Goal: Information Seeking & Learning: Learn about a topic

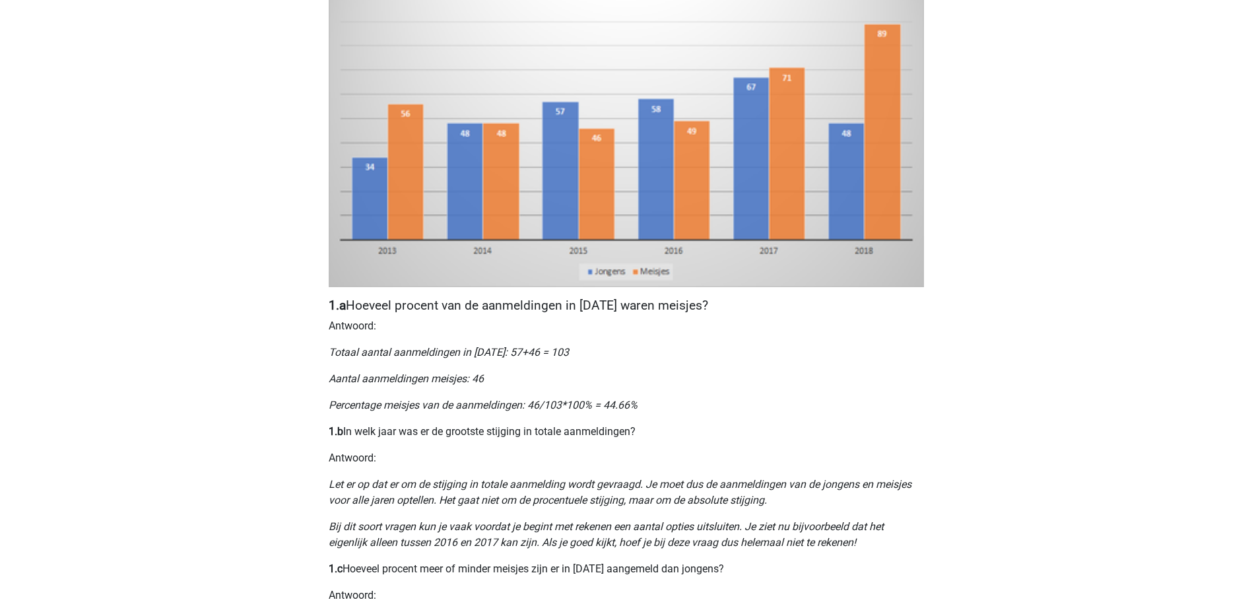
scroll to position [396, 0]
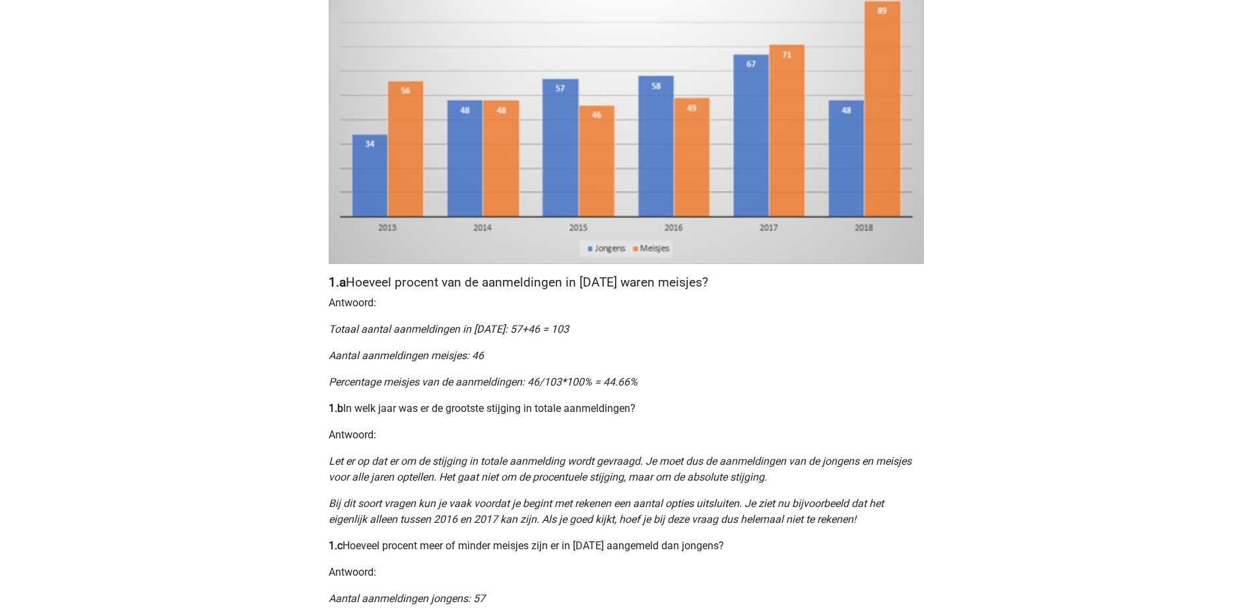
click at [660, 317] on div "Nummeriek Redeneren, een belangrijk deel van je assessment Numeriek redeneren i…" at bounding box center [626, 367] width 627 height 1341
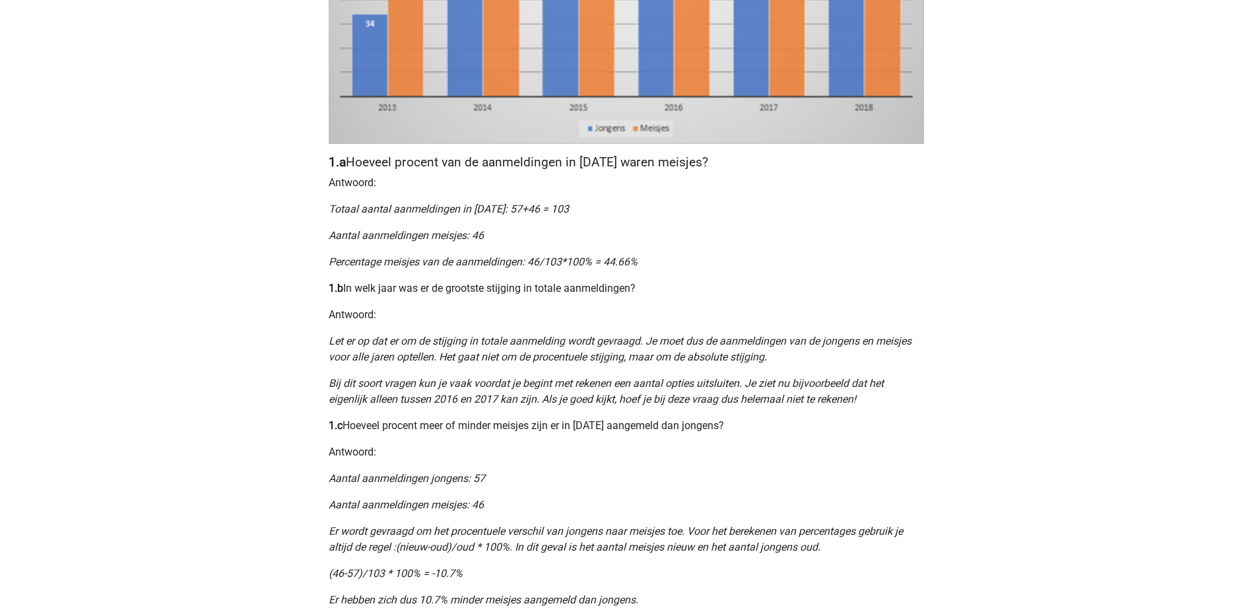
scroll to position [594, 0]
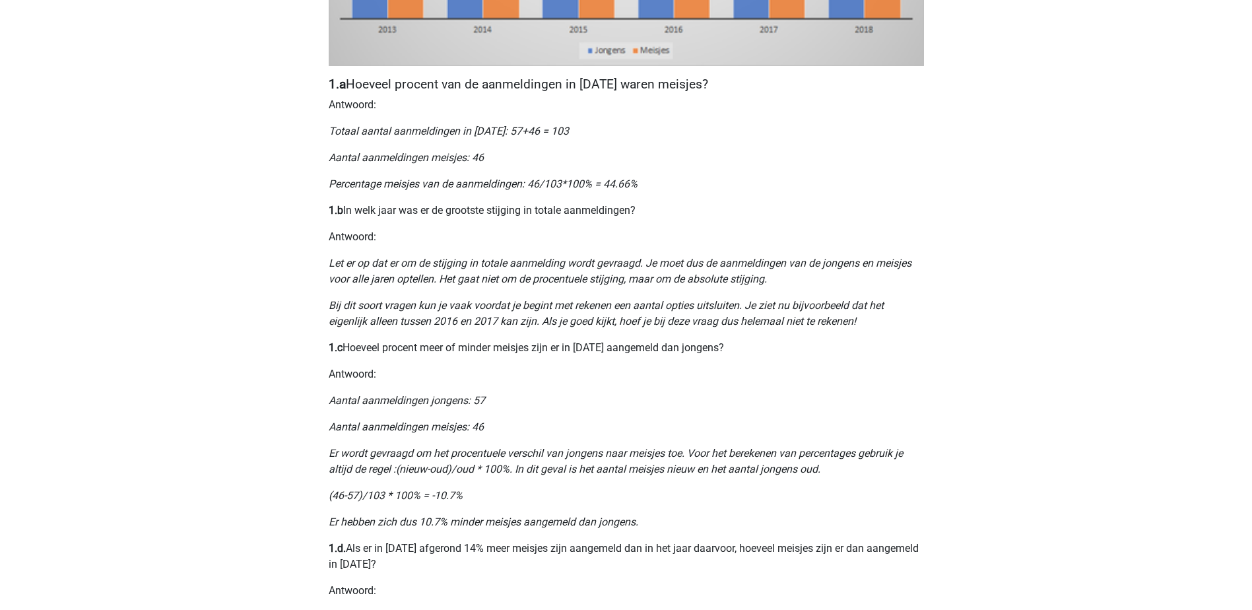
click at [528, 391] on div "Nummeriek Redeneren, een belangrijk deel van je assessment Numeriek redeneren i…" at bounding box center [626, 169] width 627 height 1341
click at [603, 455] on icon "Er wordt gevraagd om het procentuele verschil van jongens naar meisjes toe. Voo…" at bounding box center [616, 461] width 574 height 28
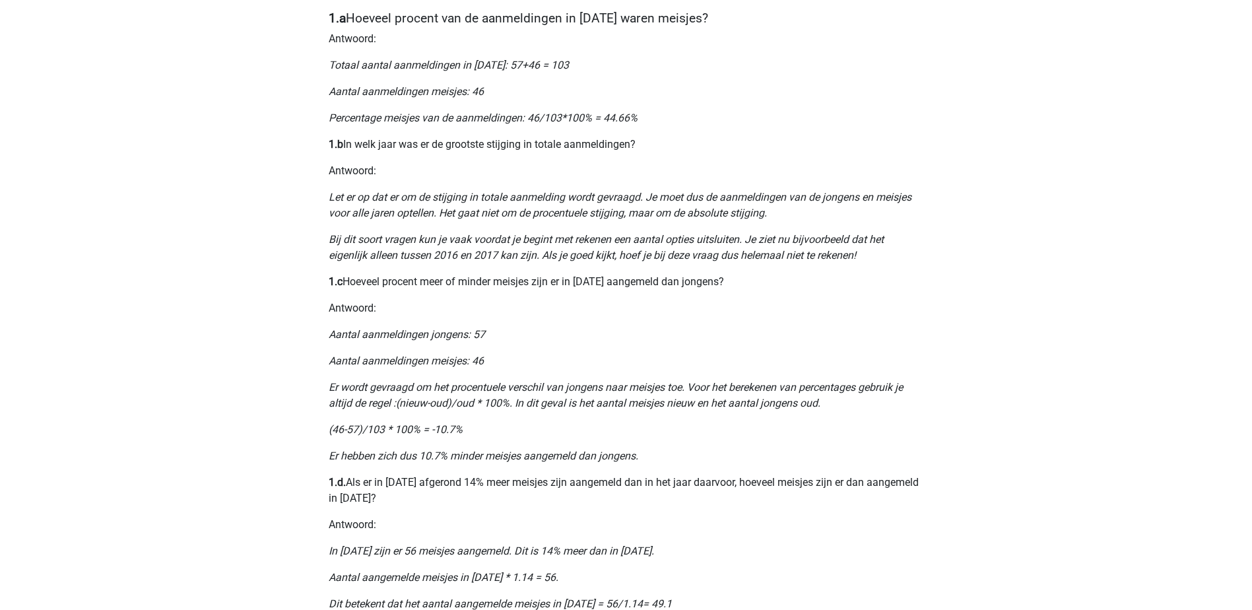
click at [574, 503] on p "1.d. Als er in 2013 afgerond 14% meer meisjes zijn aangemeld dan in het jaar da…" at bounding box center [626, 490] width 595 height 32
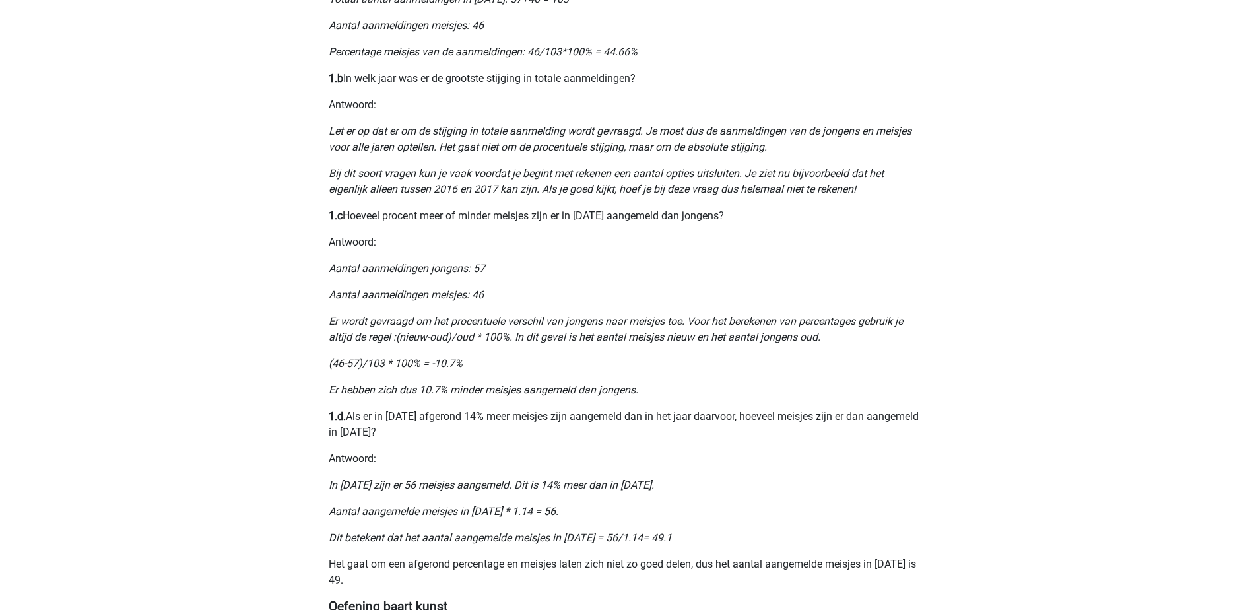
scroll to position [792, 0]
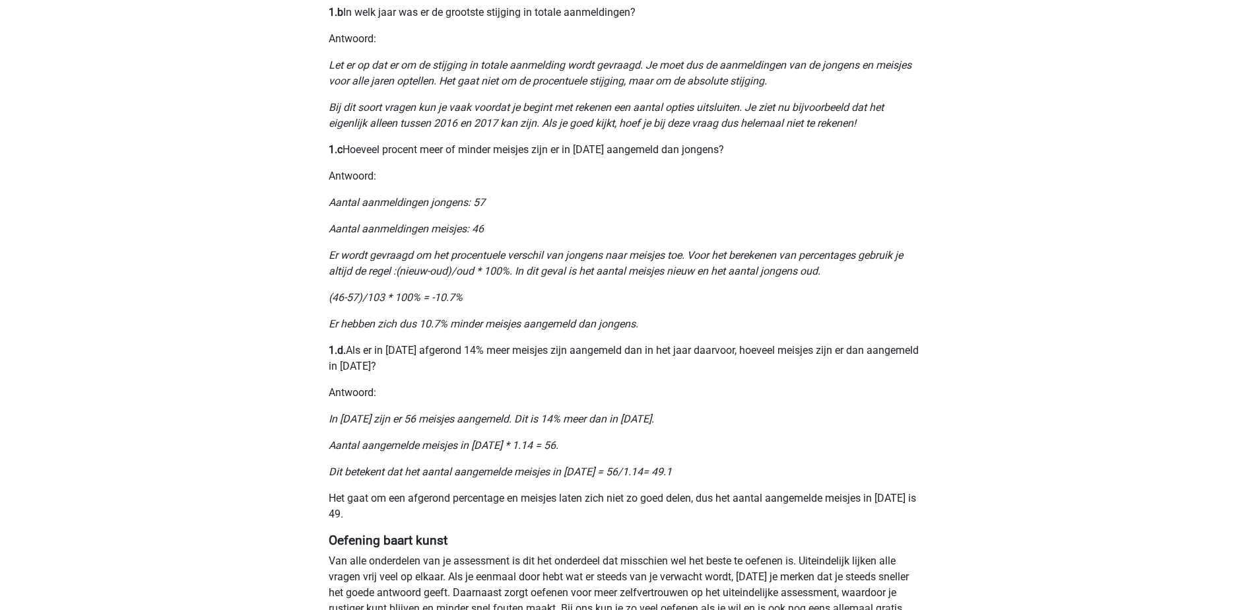
click at [417, 373] on p "1.d. Als er in 2013 afgerond 14% meer meisjes zijn aangemeld dan in het jaar da…" at bounding box center [626, 358] width 595 height 32
click at [381, 422] on icon "In 2013 zijn er 56 meisjes aangemeld. Dit is 14% meer dan in 2012." at bounding box center [491, 418] width 325 height 13
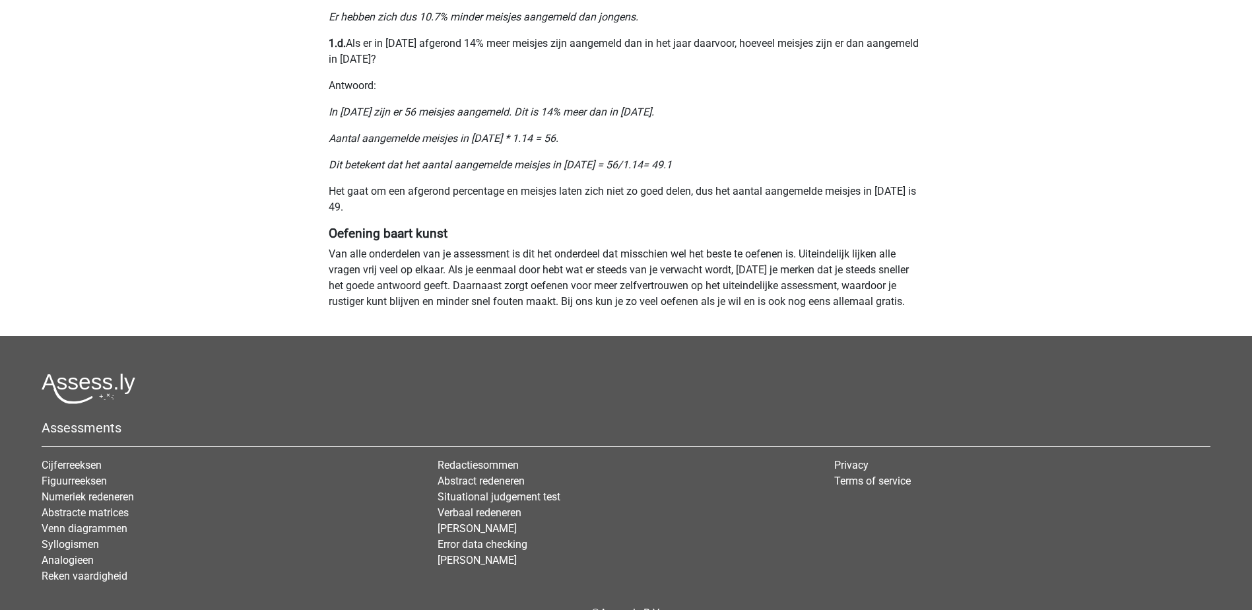
scroll to position [1122, 0]
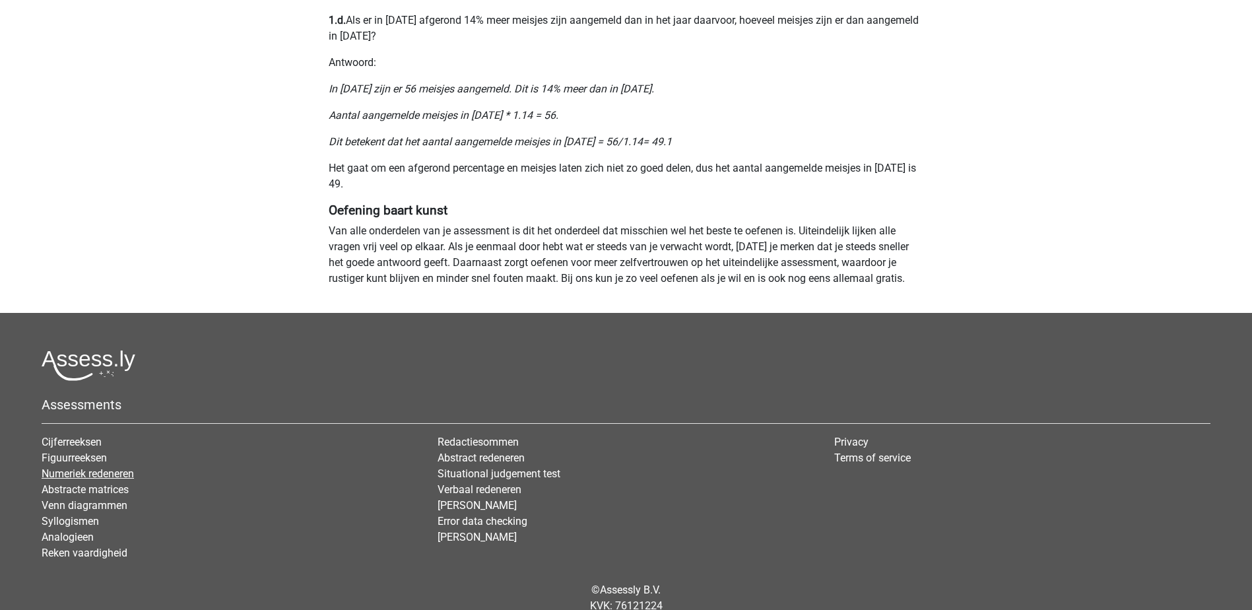
click at [112, 478] on link "Numeriek redeneren" at bounding box center [88, 473] width 92 height 13
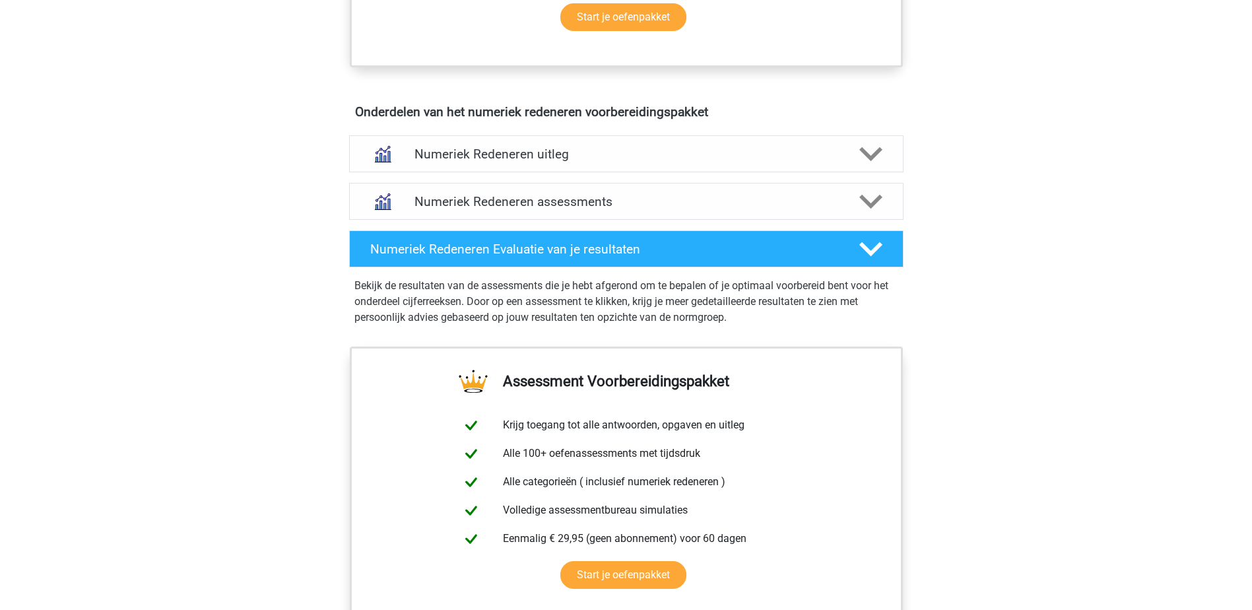
scroll to position [792, 0]
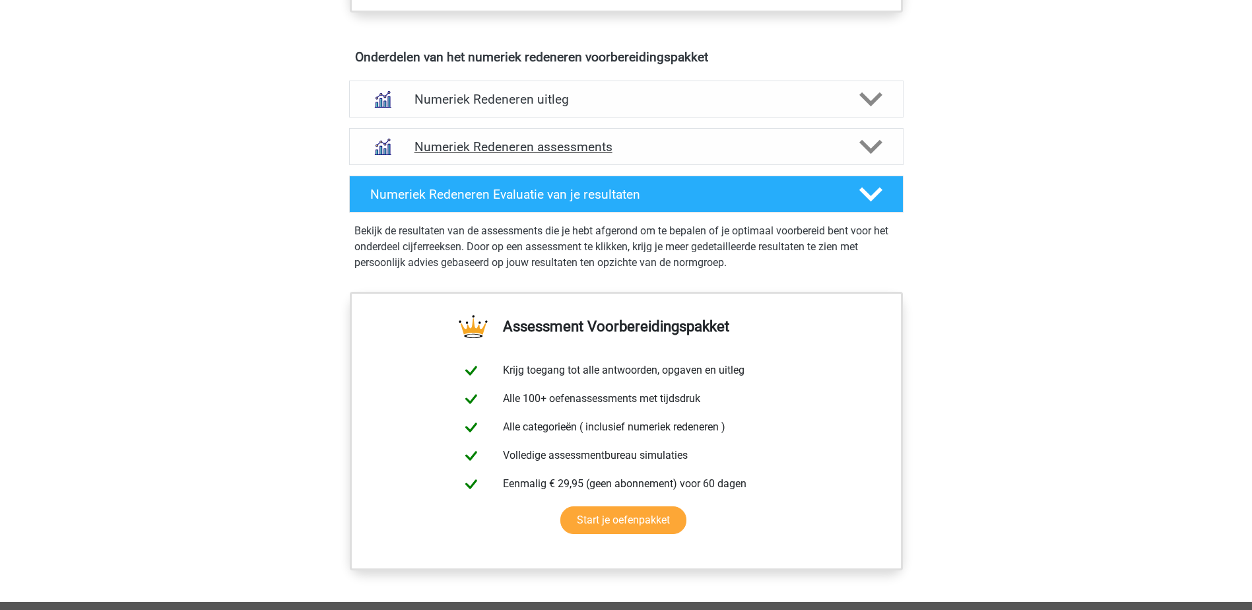
click at [877, 148] on icon at bounding box center [870, 146] width 23 height 23
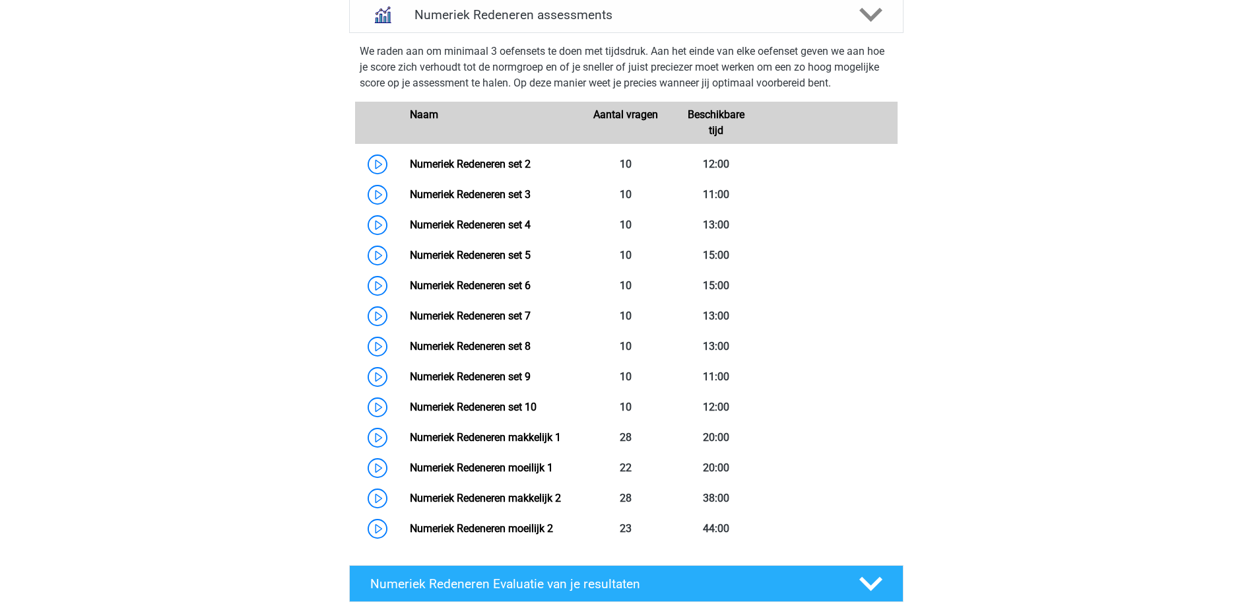
scroll to position [858, 0]
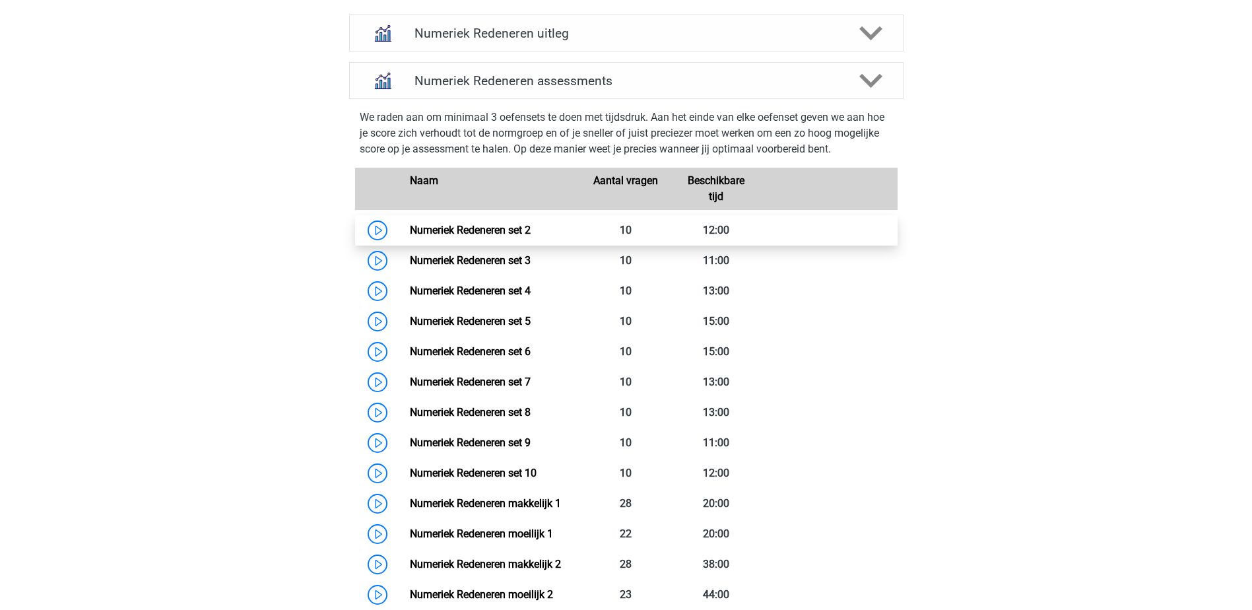
click at [476, 234] on link "Numeriek Redeneren set 2" at bounding box center [470, 230] width 121 height 13
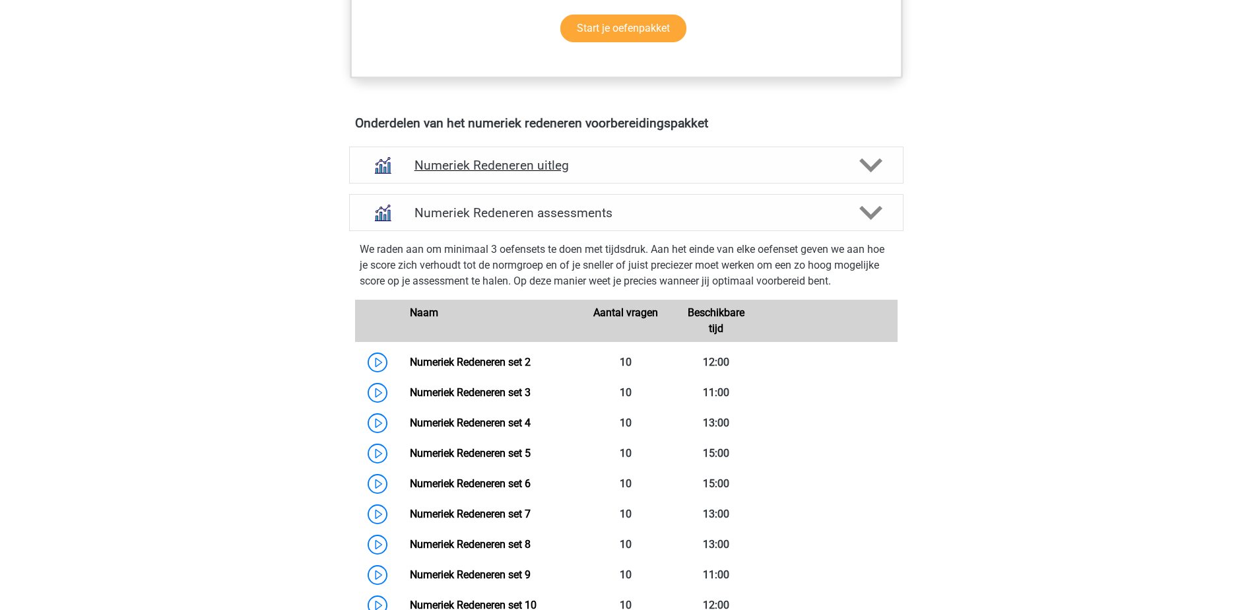
click at [550, 173] on div "Numeriek Redeneren uitleg" at bounding box center [626, 164] width 554 height 37
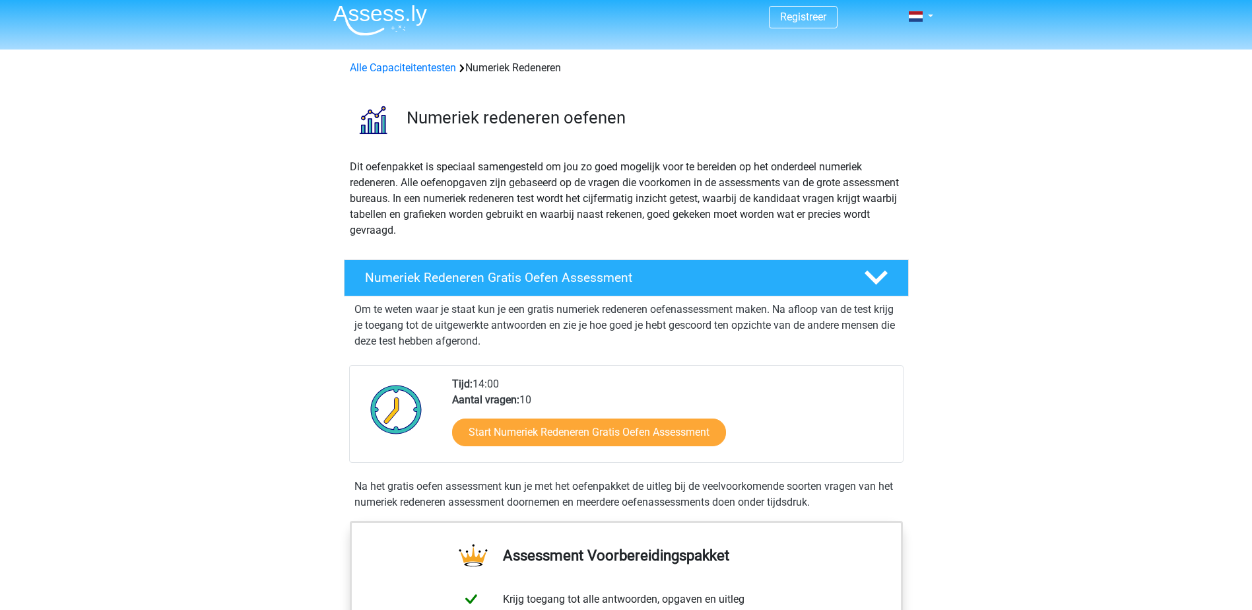
scroll to position [0, 0]
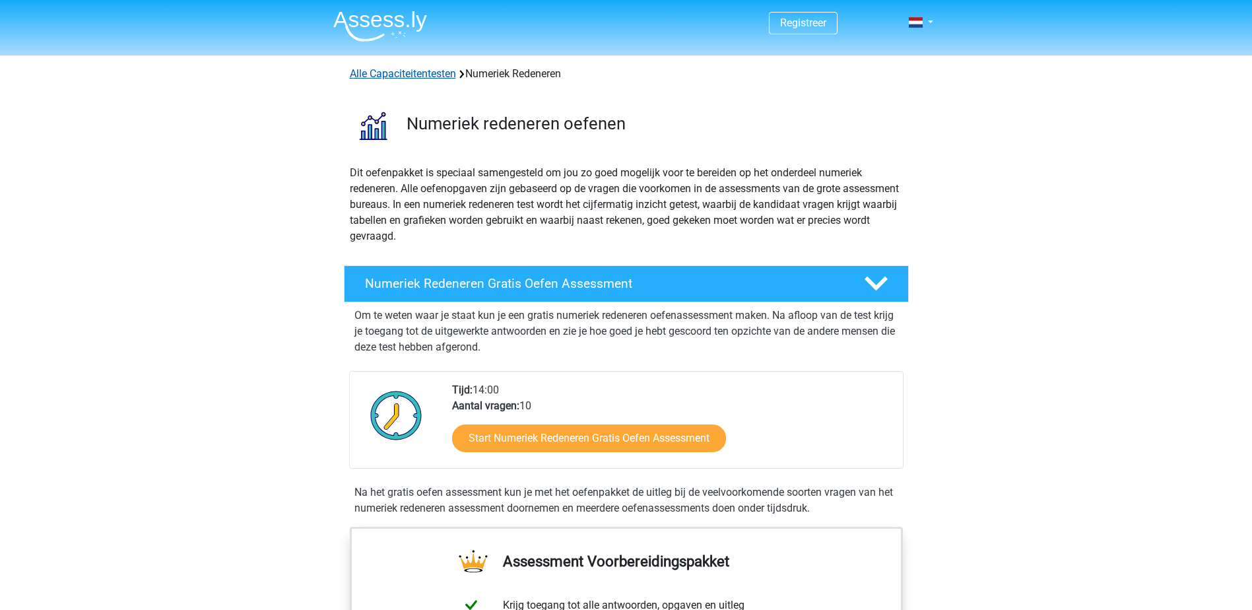
click at [417, 77] on link "Alle Capaciteitentesten" at bounding box center [403, 73] width 106 height 13
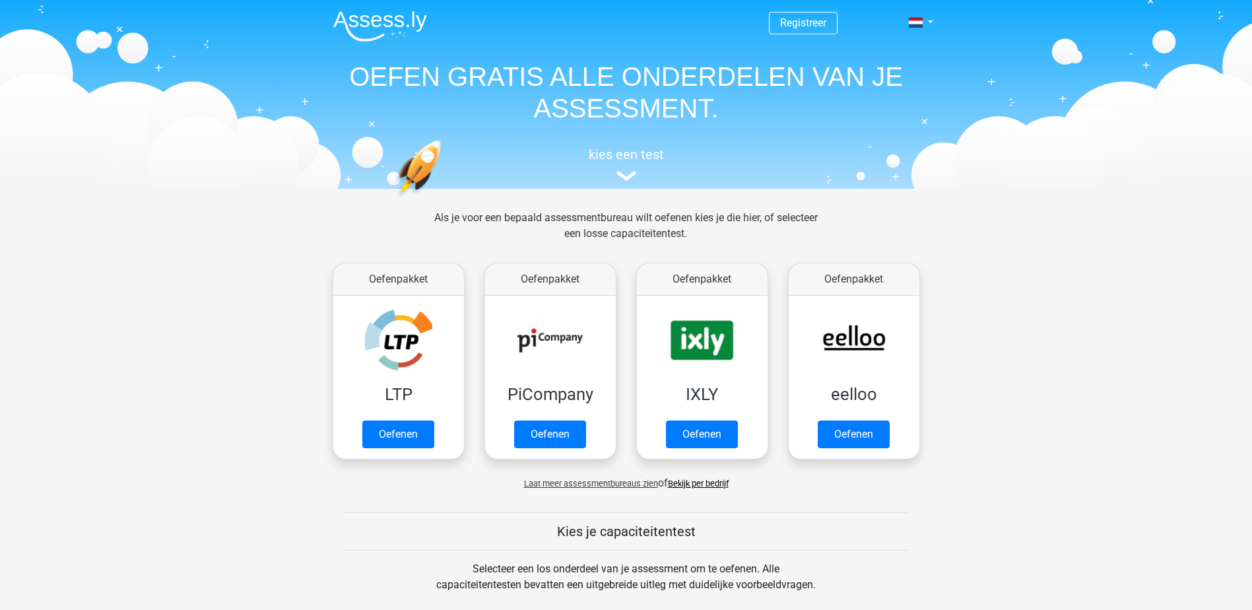
scroll to position [561, 0]
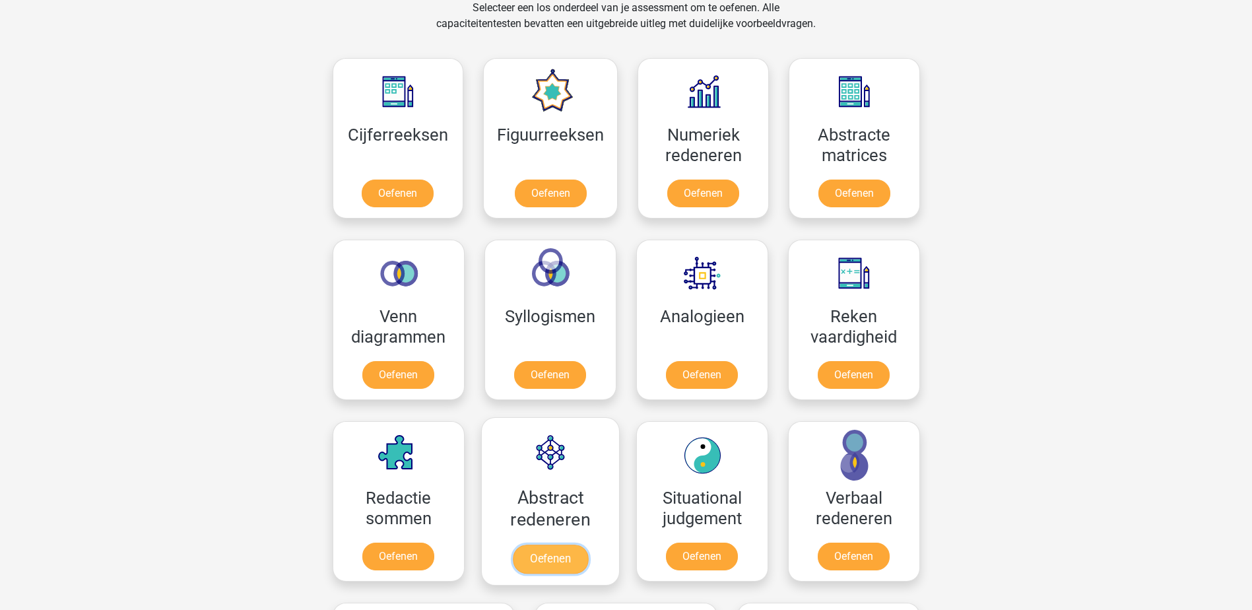
click at [552, 555] on link "Oefenen" at bounding box center [549, 558] width 75 height 29
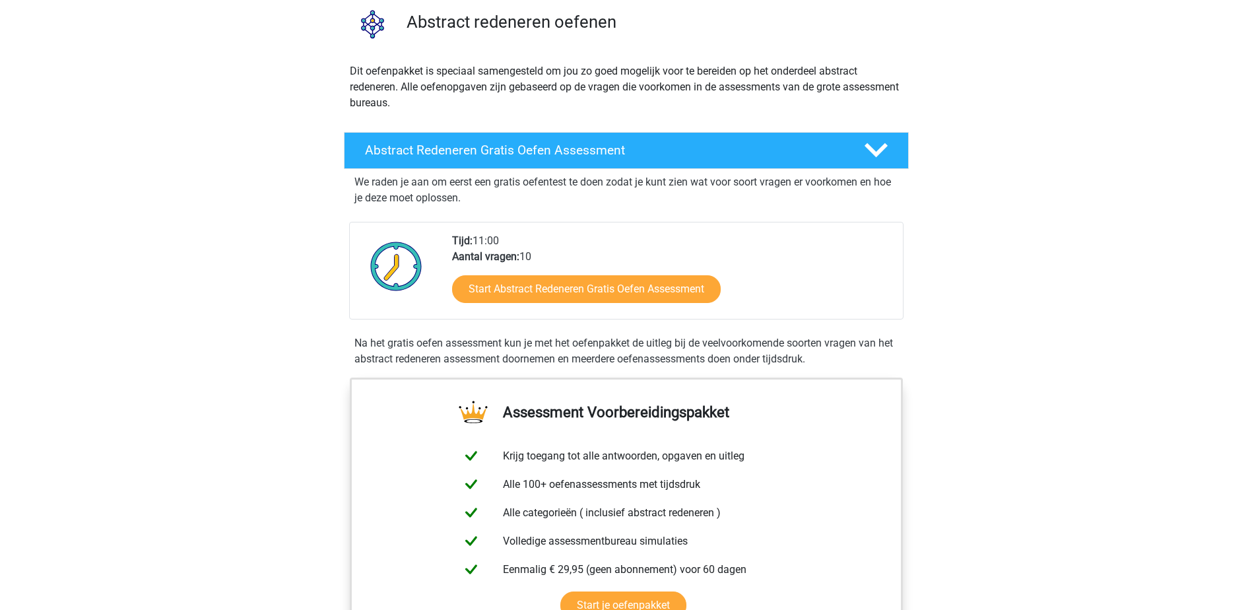
scroll to position [66, 0]
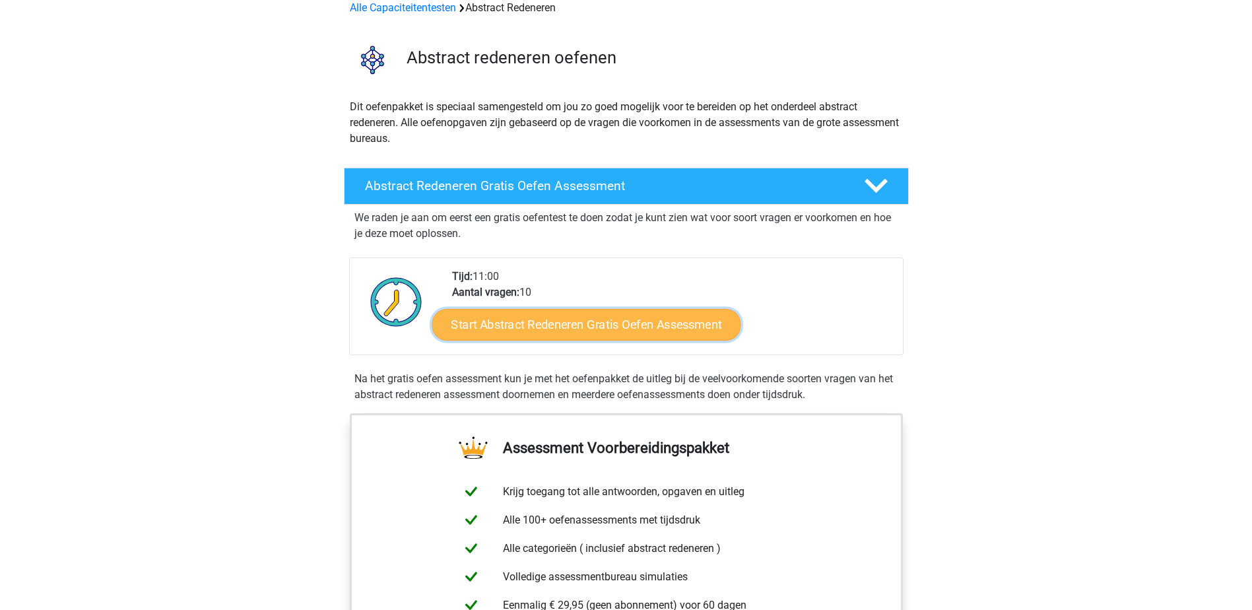
click at [516, 329] on link "Start Abstract Redeneren Gratis Oefen Assessment" at bounding box center [585, 324] width 309 height 32
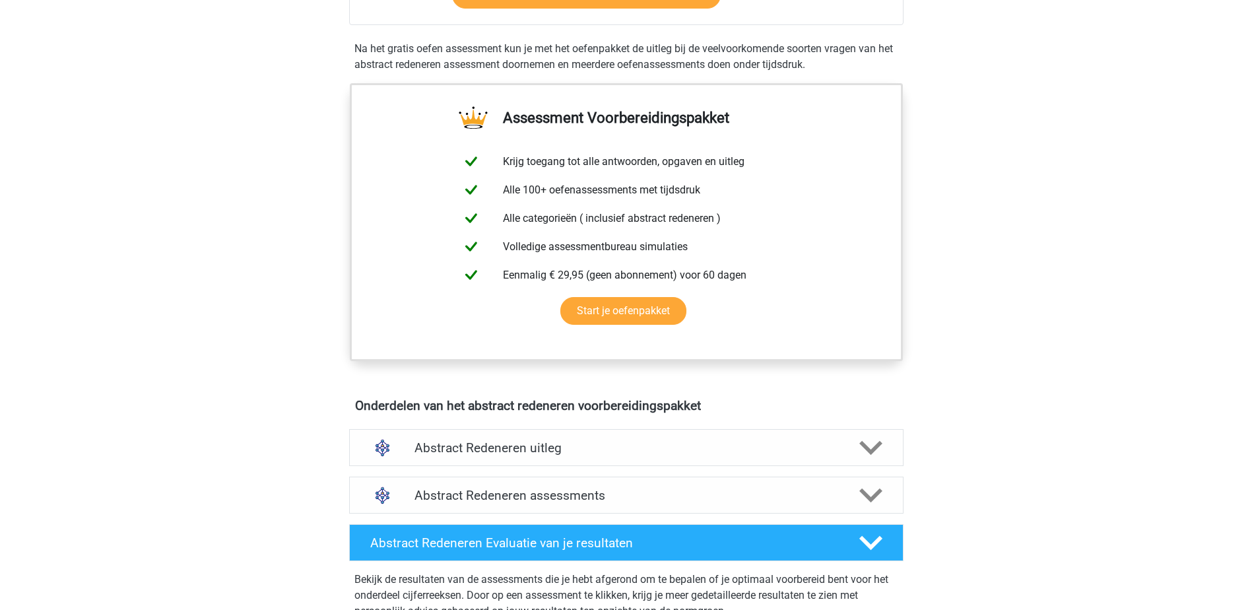
scroll to position [462, 0]
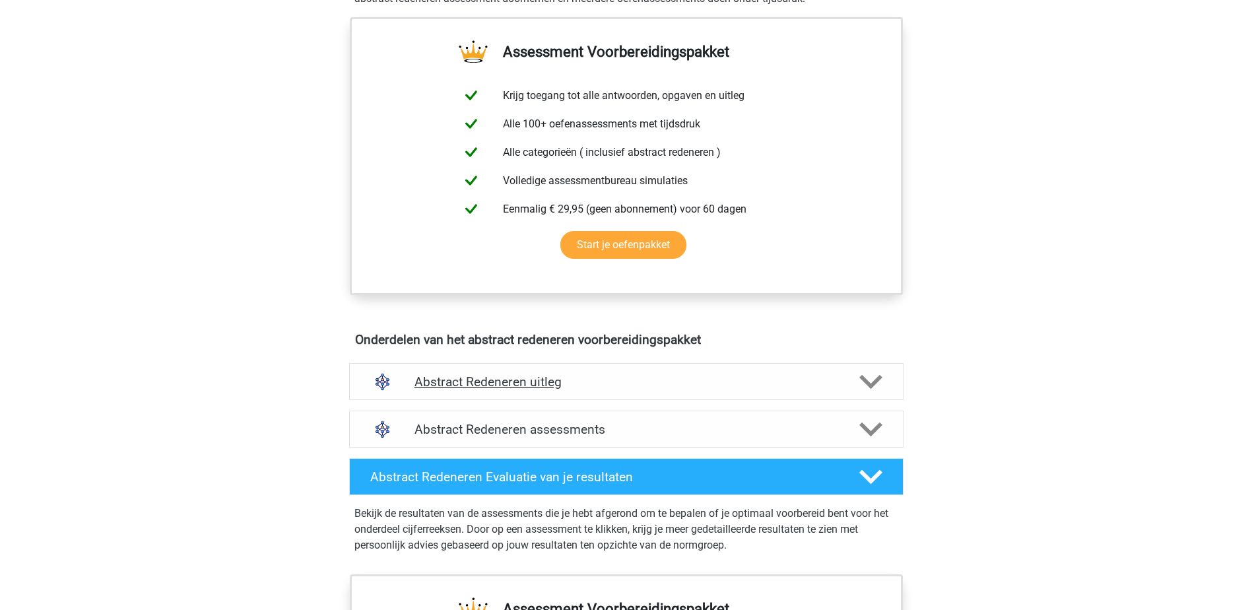
click at [867, 385] on polygon at bounding box center [870, 381] width 23 height 15
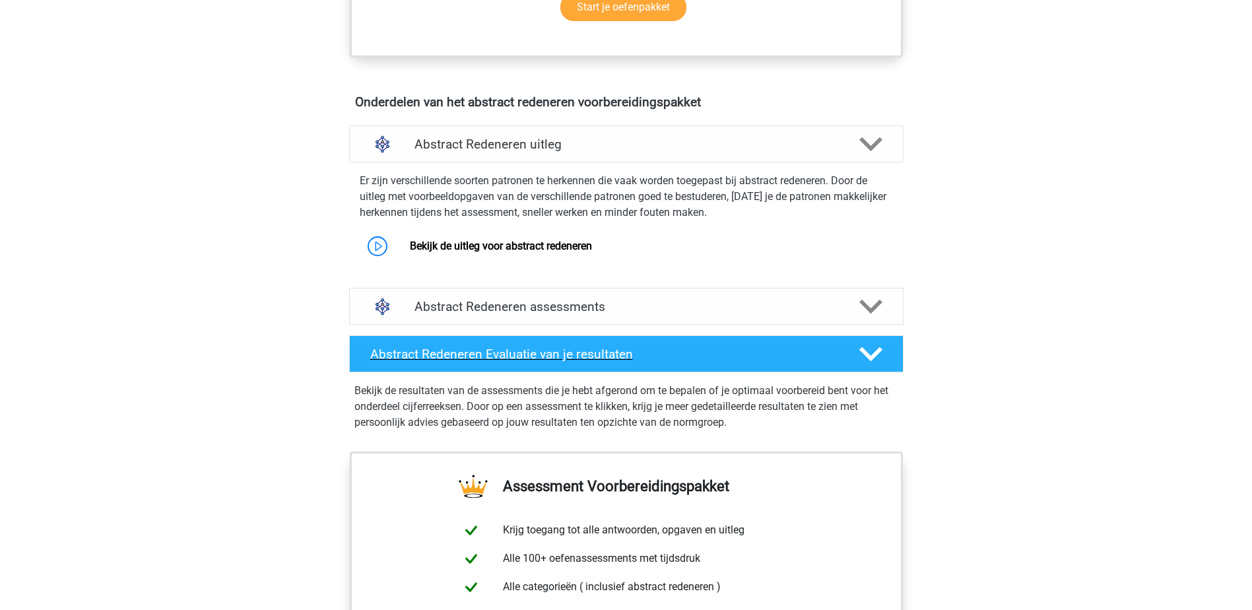
scroll to position [726, 0]
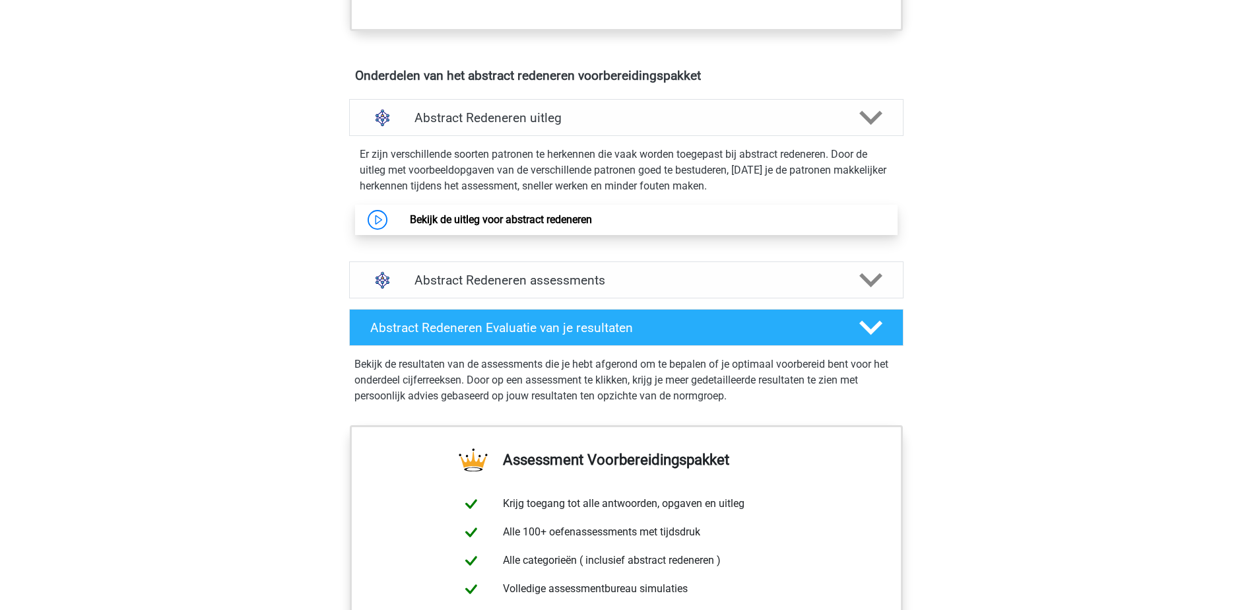
click at [464, 221] on link "Bekijk de uitleg voor abstract redeneren" at bounding box center [501, 219] width 182 height 13
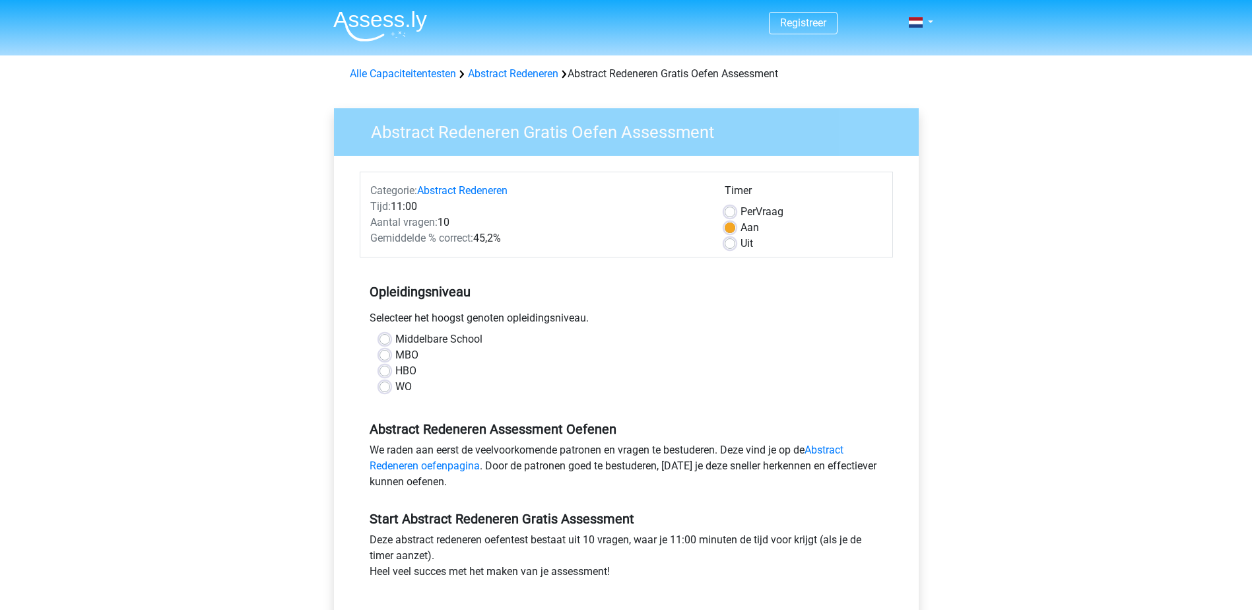
click at [393, 372] on div "HBO" at bounding box center [625, 371] width 493 height 16
click at [395, 370] on label "HBO" at bounding box center [405, 371] width 21 height 16
click at [389, 370] on input "HBO" at bounding box center [384, 369] width 11 height 13
radio input "true"
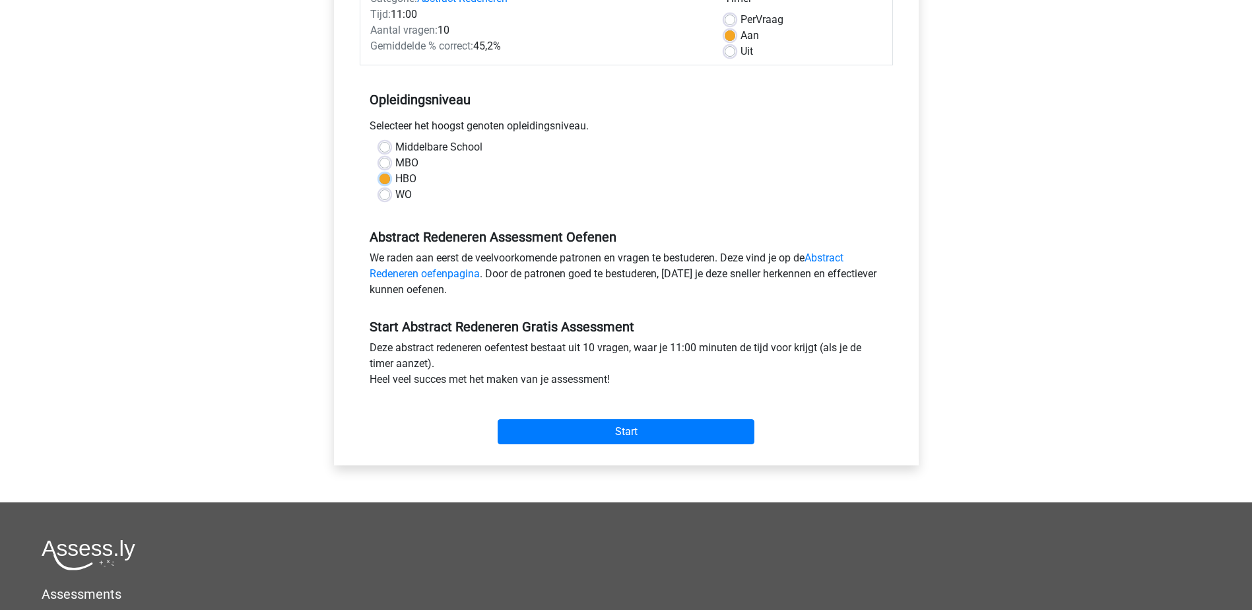
scroll to position [198, 0]
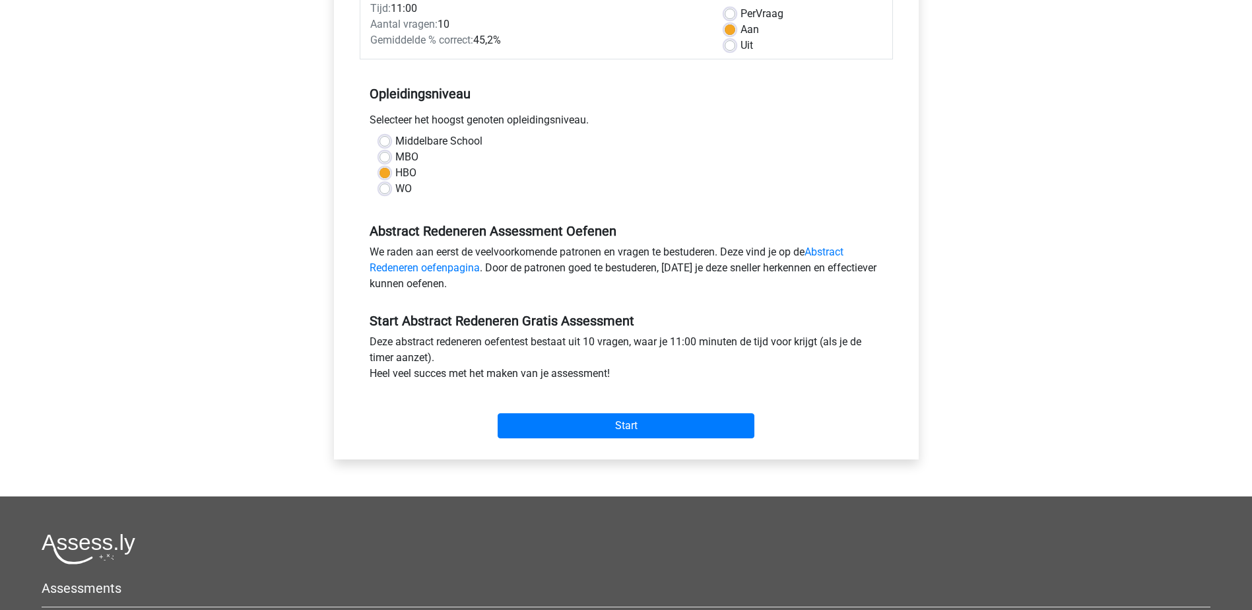
click at [595, 412] on div "Start" at bounding box center [626, 415] width 533 height 46
click at [597, 420] on input "Start" at bounding box center [625, 425] width 257 height 25
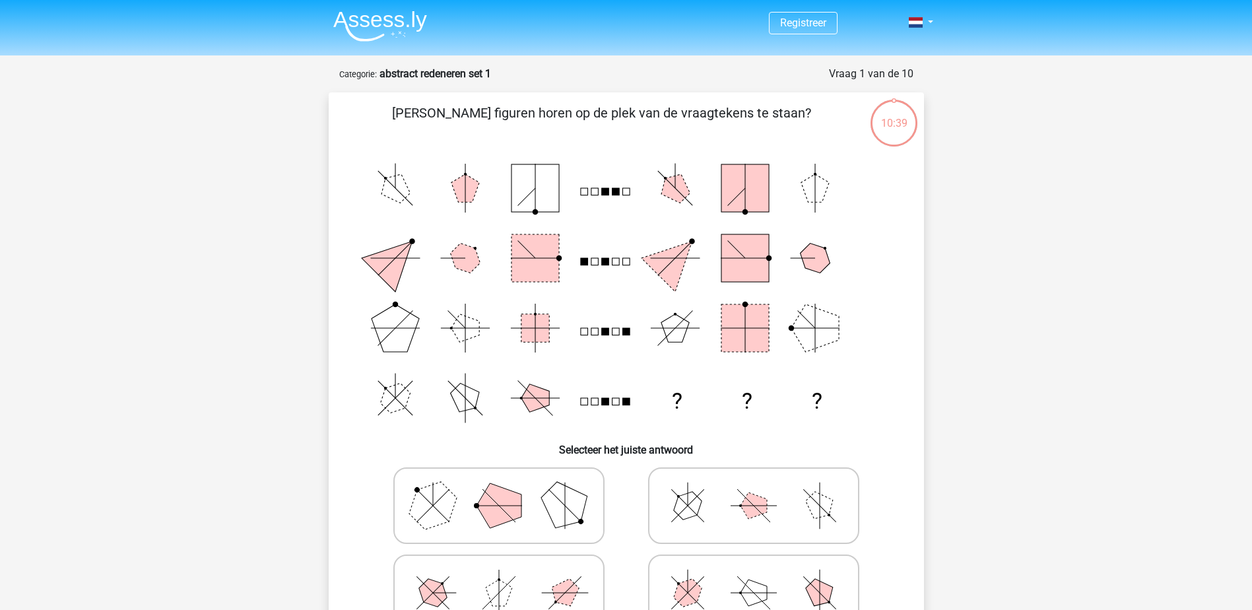
click at [501, 502] on polygon at bounding box center [498, 505] width 45 height 45
click at [501, 489] on input "radio" at bounding box center [503, 484] width 9 height 9
radio input "true"
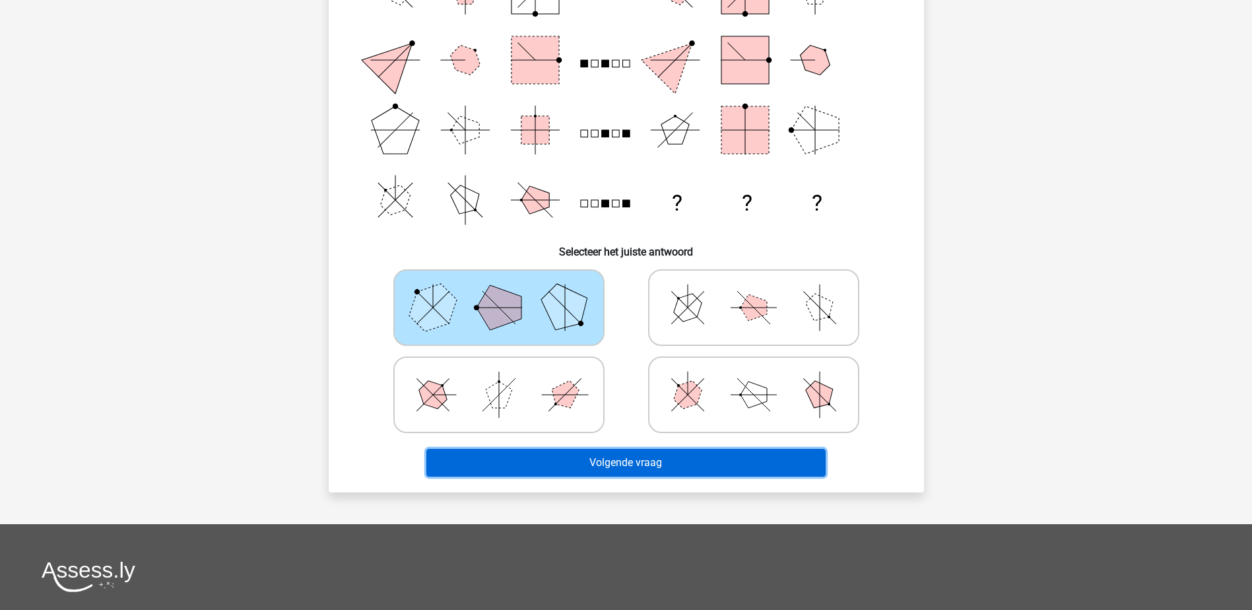
click at [629, 468] on button "Volgende vraag" at bounding box center [625, 463] width 399 height 28
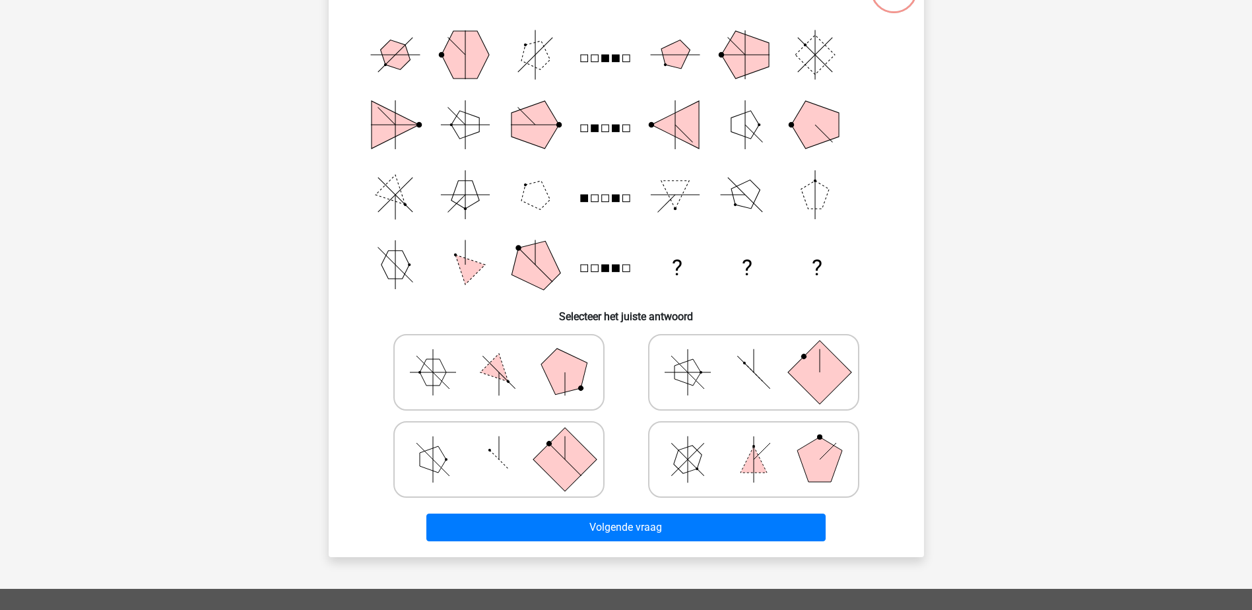
scroll to position [66, 0]
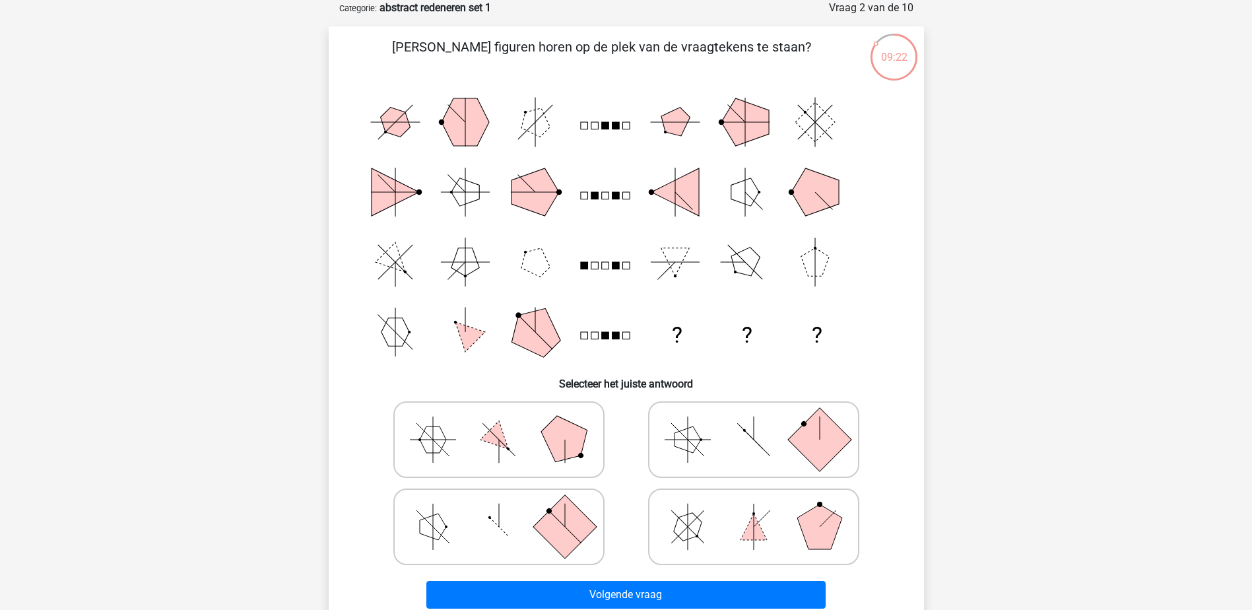
click at [744, 499] on icon at bounding box center [753, 526] width 198 height 66
click at [753, 501] on input "radio" at bounding box center [757, 505] width 9 height 9
radio input "true"
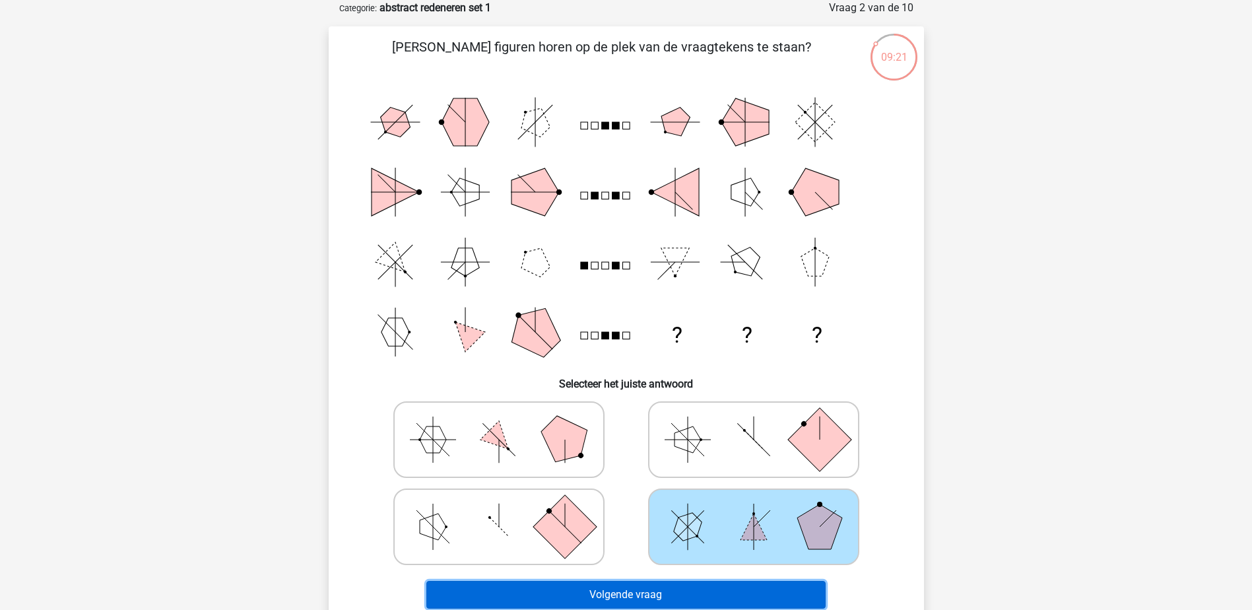
click at [619, 591] on button "Volgende vraag" at bounding box center [625, 595] width 399 height 28
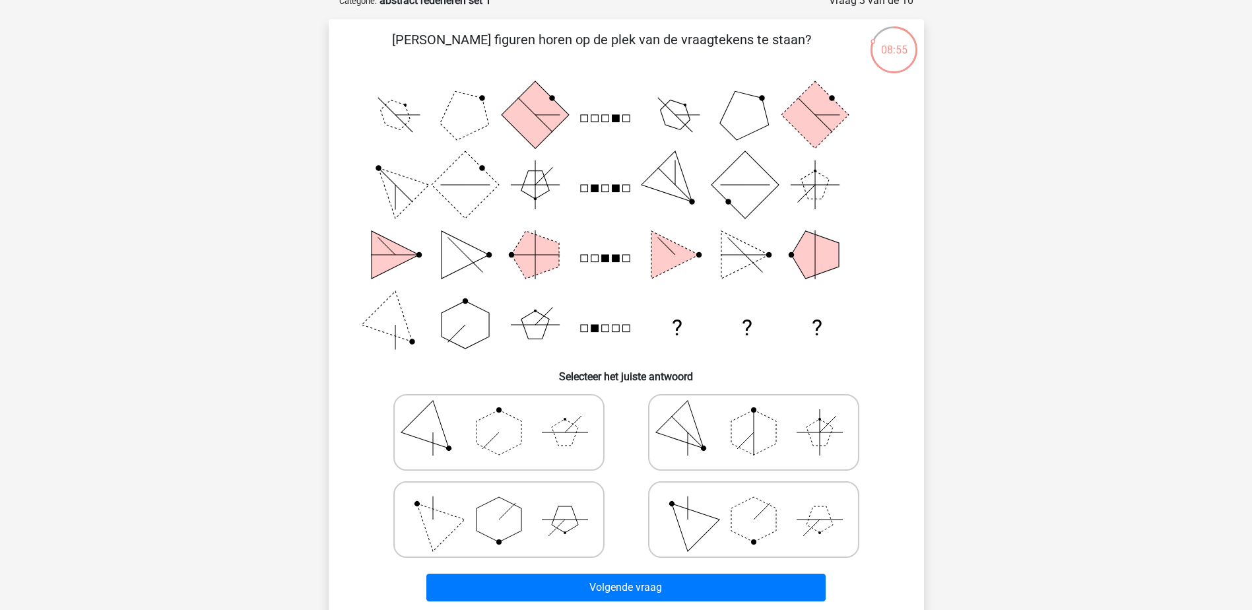
scroll to position [65, 0]
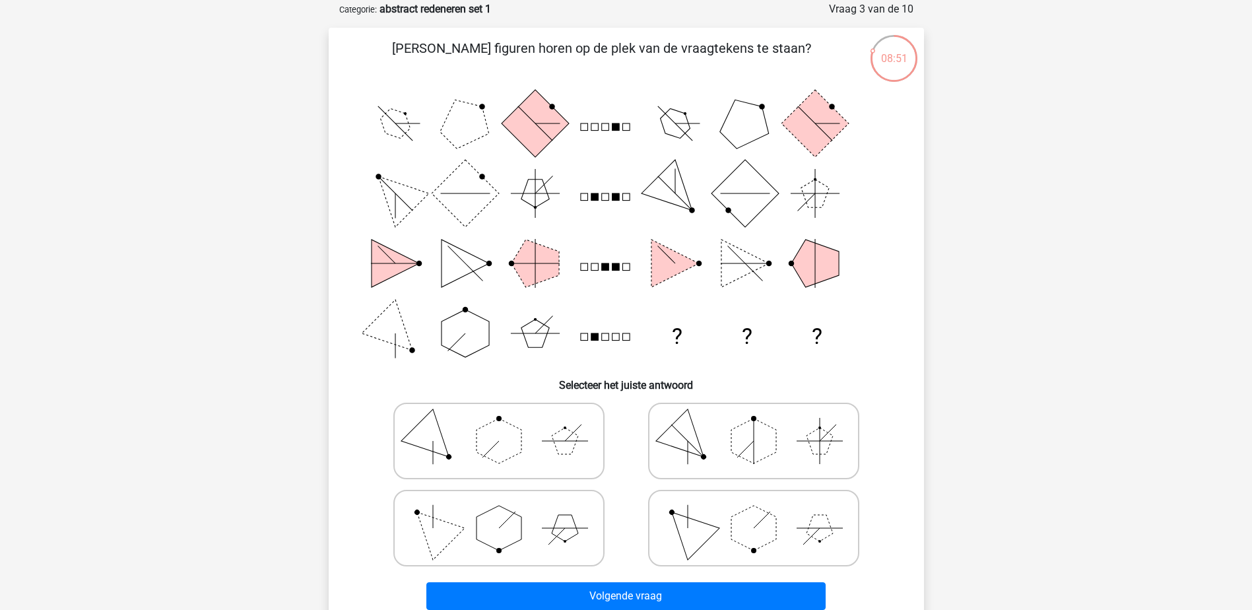
drag, startPoint x: 559, startPoint y: 420, endPoint x: 559, endPoint y: 435, distance: 14.5
click at [559, 423] on icon at bounding box center [499, 441] width 198 height 66
click at [507, 423] on input "radio" at bounding box center [503, 420] width 9 height 9
radio input "true"
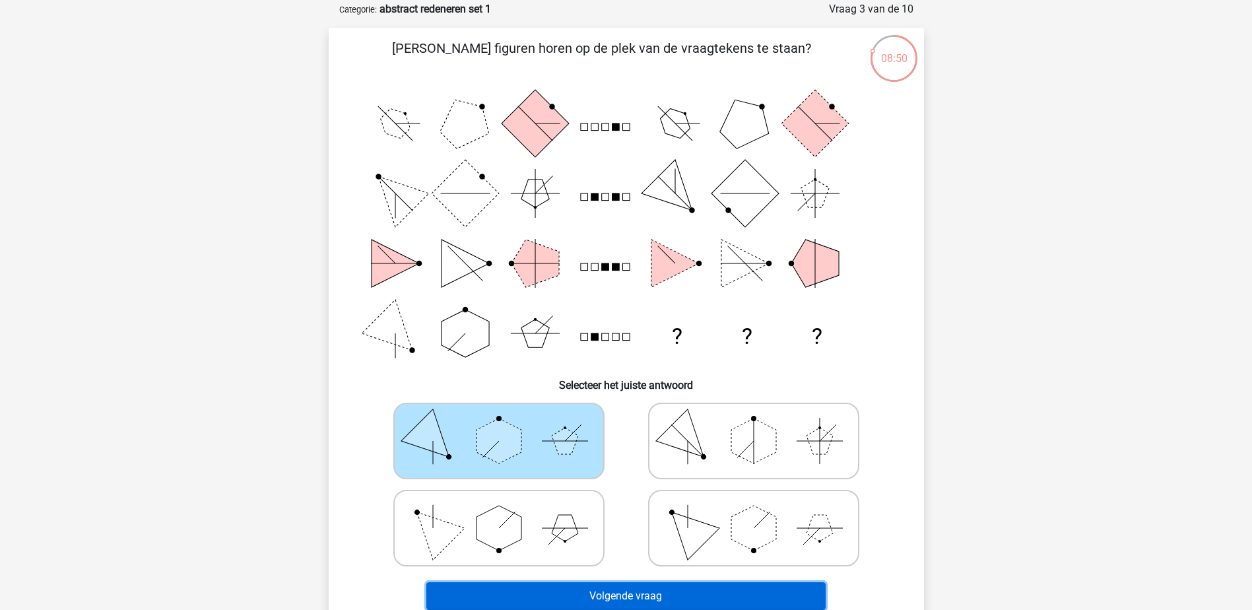
click at [658, 589] on button "Volgende vraag" at bounding box center [625, 596] width 399 height 28
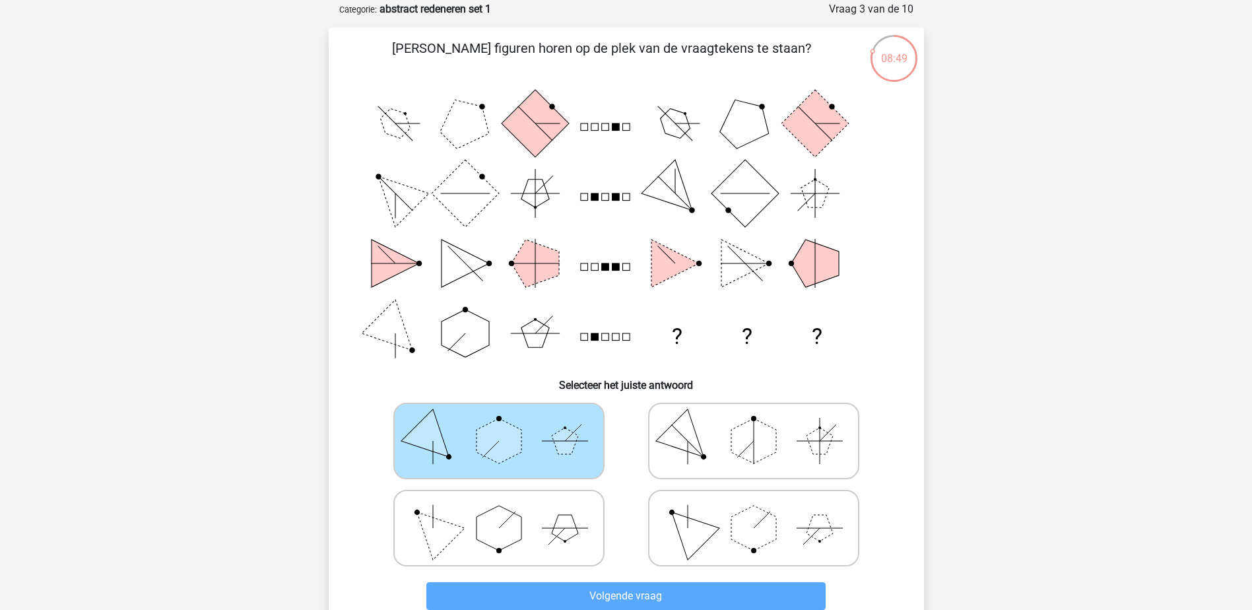
scroll to position [66, 0]
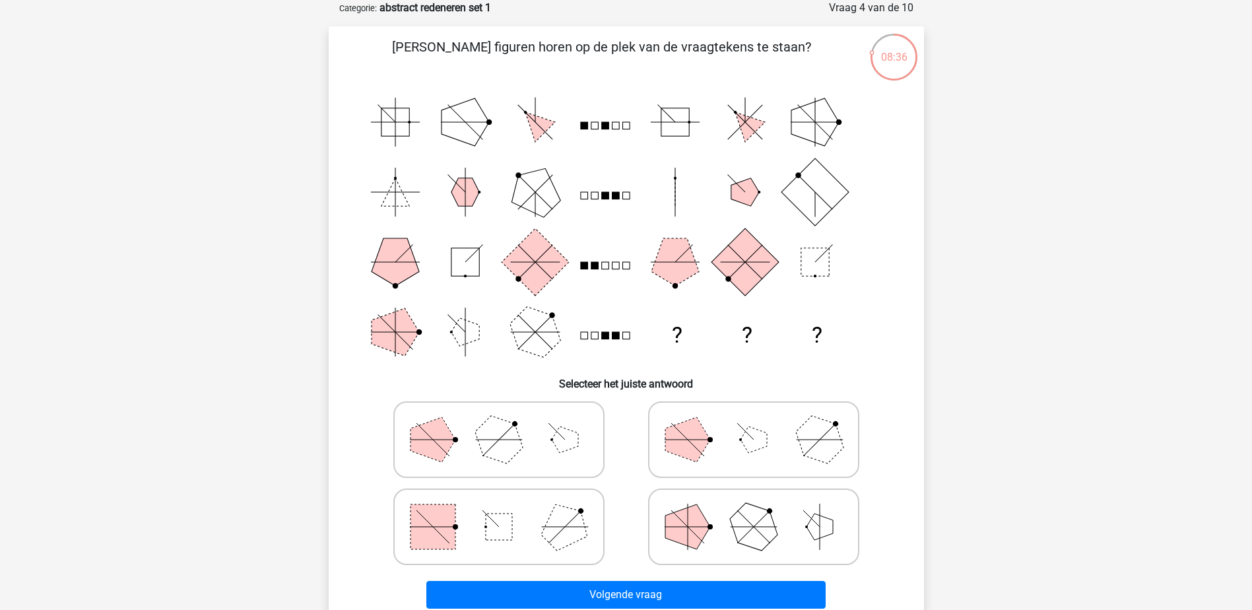
click at [718, 554] on icon at bounding box center [753, 526] width 198 height 66
click at [753, 510] on input "radio" at bounding box center [757, 505] width 9 height 9
radio input "true"
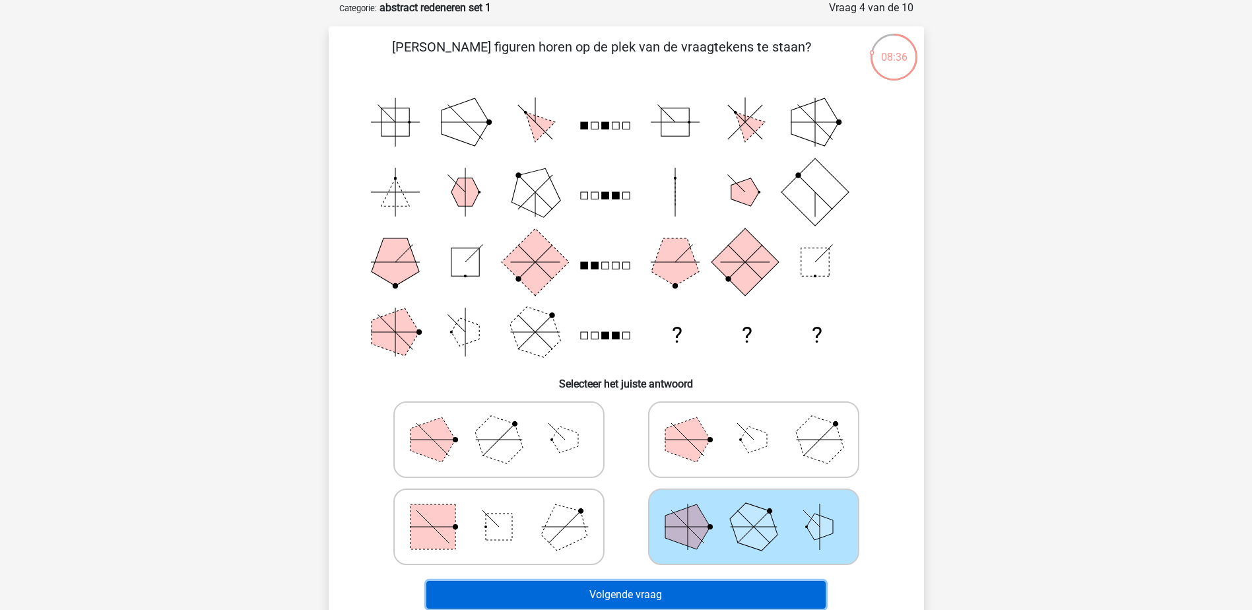
click at [656, 600] on button "Volgende vraag" at bounding box center [625, 595] width 399 height 28
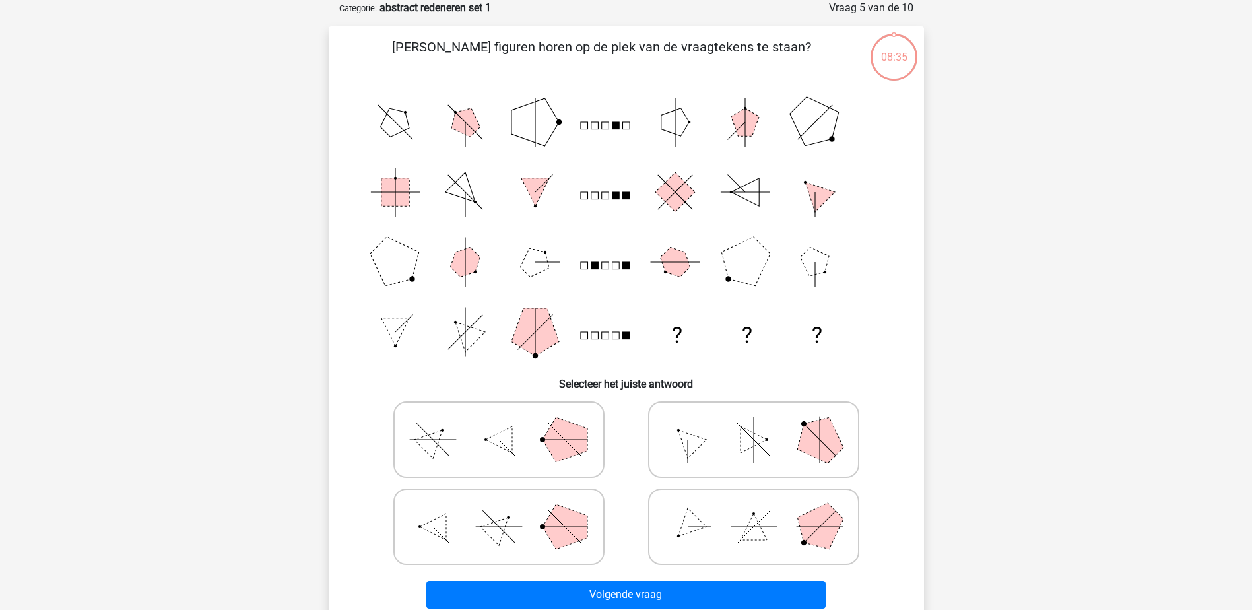
click at [498, 445] on polygon at bounding box center [499, 439] width 26 height 26
click at [499, 423] on input "radio" at bounding box center [503, 418] width 9 height 9
radio input "true"
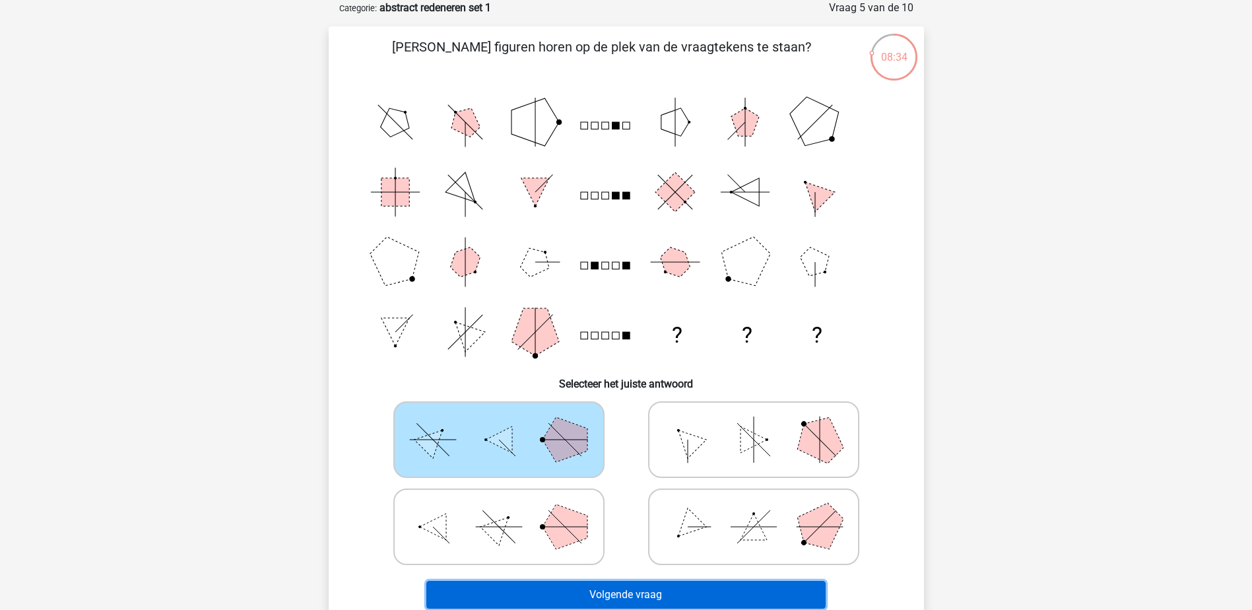
click at [608, 588] on button "Volgende vraag" at bounding box center [625, 595] width 399 height 28
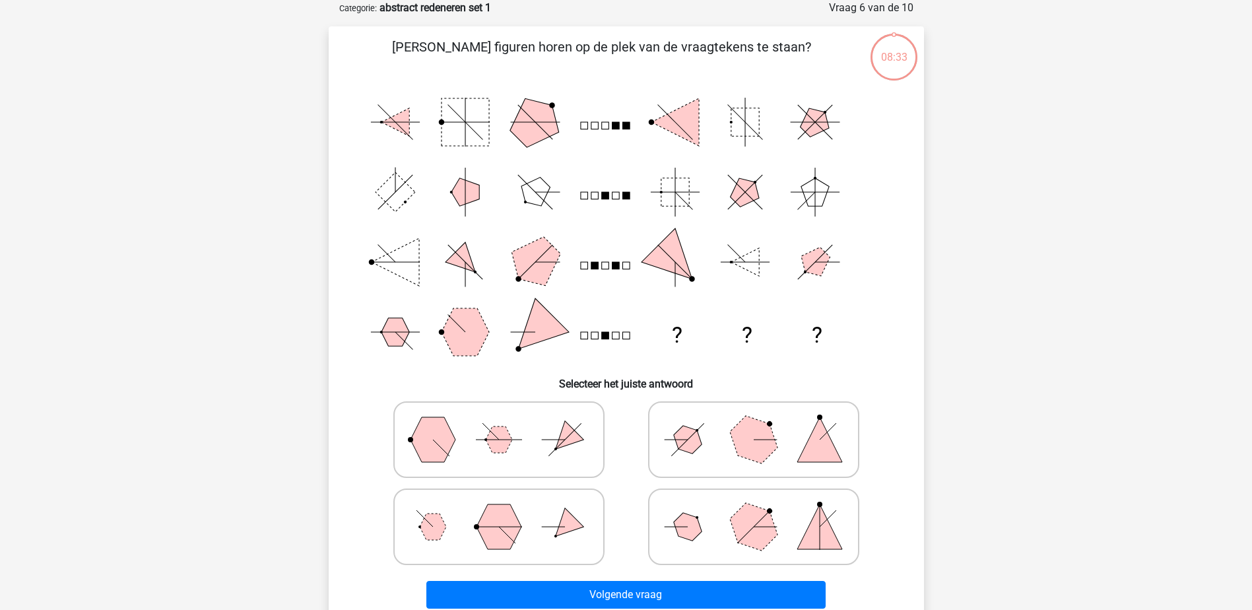
click at [540, 546] on icon at bounding box center [499, 526] width 198 height 66
click at [507, 510] on input "radio" at bounding box center [503, 505] width 9 height 9
radio input "true"
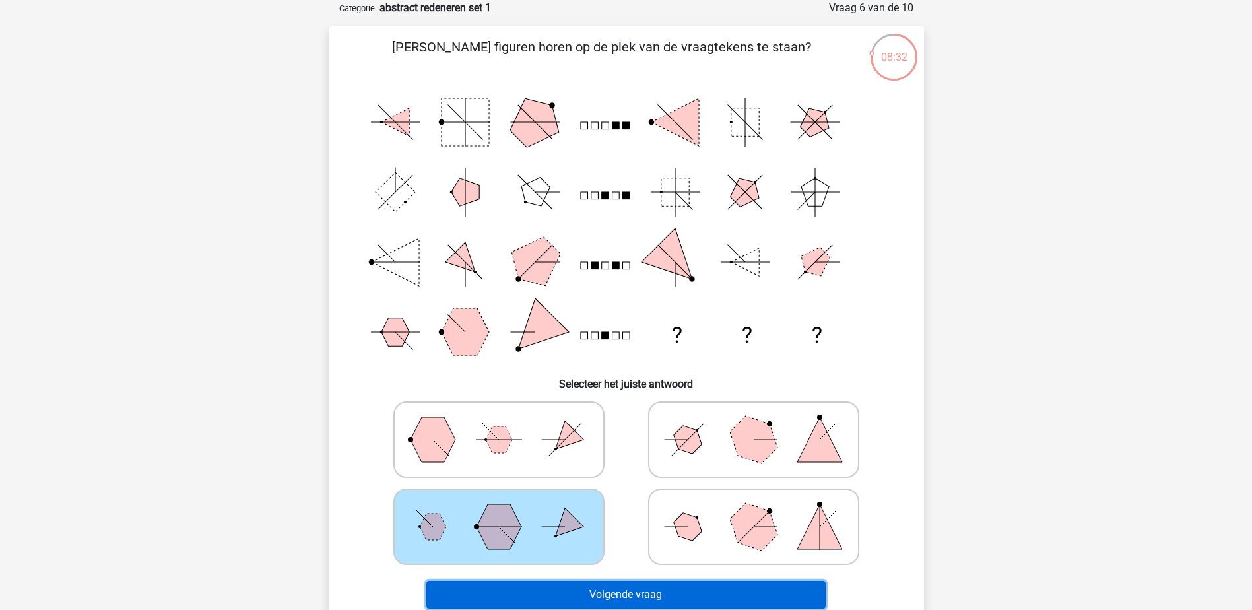
click at [624, 602] on button "Volgende vraag" at bounding box center [625, 595] width 399 height 28
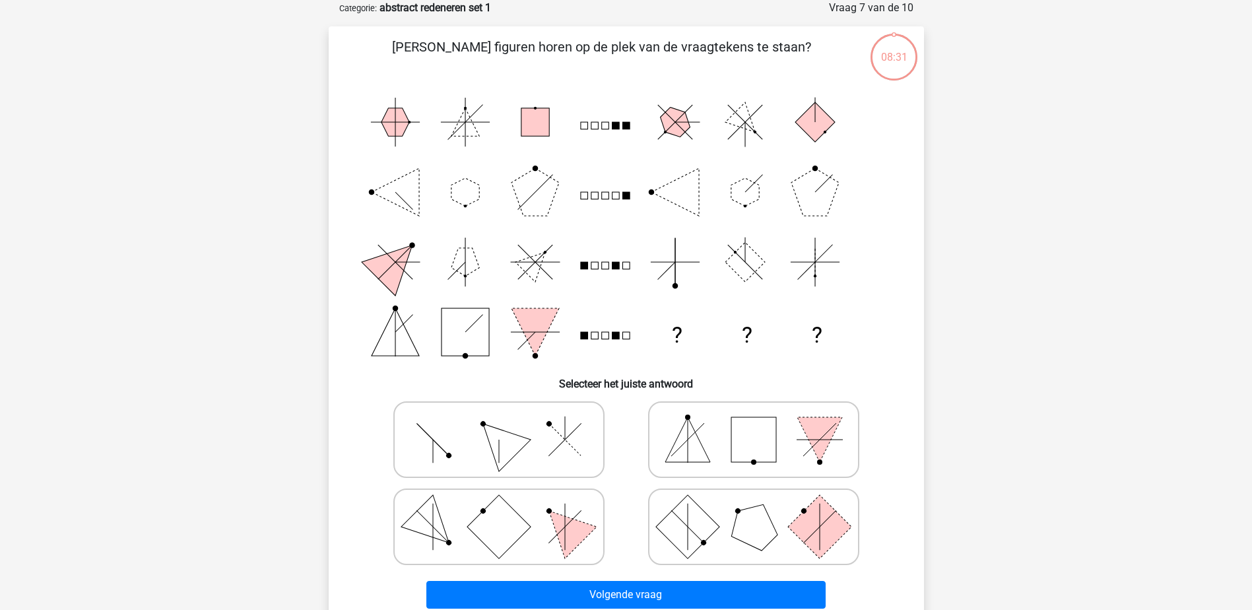
click at [748, 459] on rect at bounding box center [753, 439] width 45 height 45
click at [753, 423] on input "radio" at bounding box center [757, 418] width 9 height 9
radio input "true"
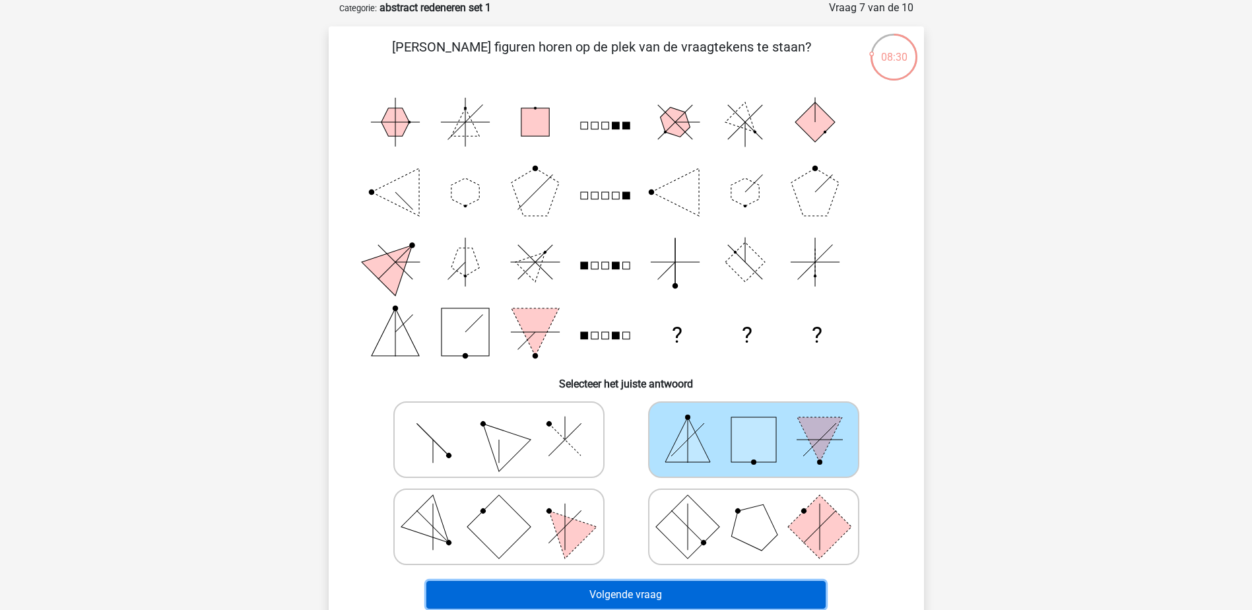
click at [685, 600] on button "Volgende vraag" at bounding box center [625, 595] width 399 height 28
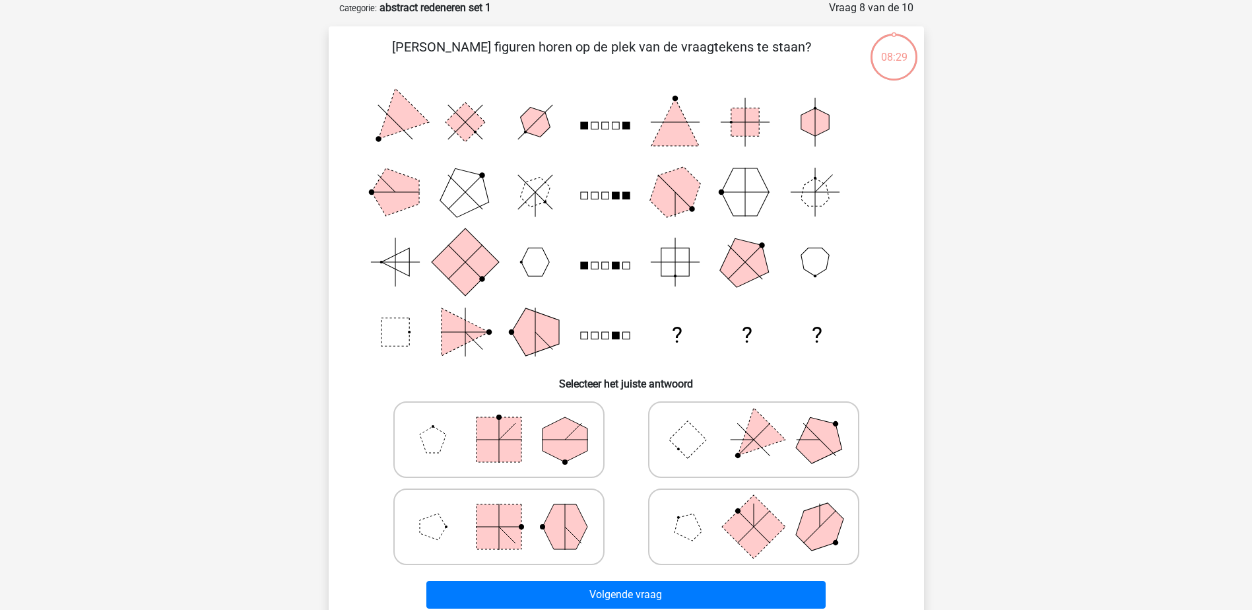
click at [526, 523] on icon at bounding box center [499, 526] width 198 height 66
click at [507, 510] on input "radio" at bounding box center [503, 505] width 9 height 9
radio input "true"
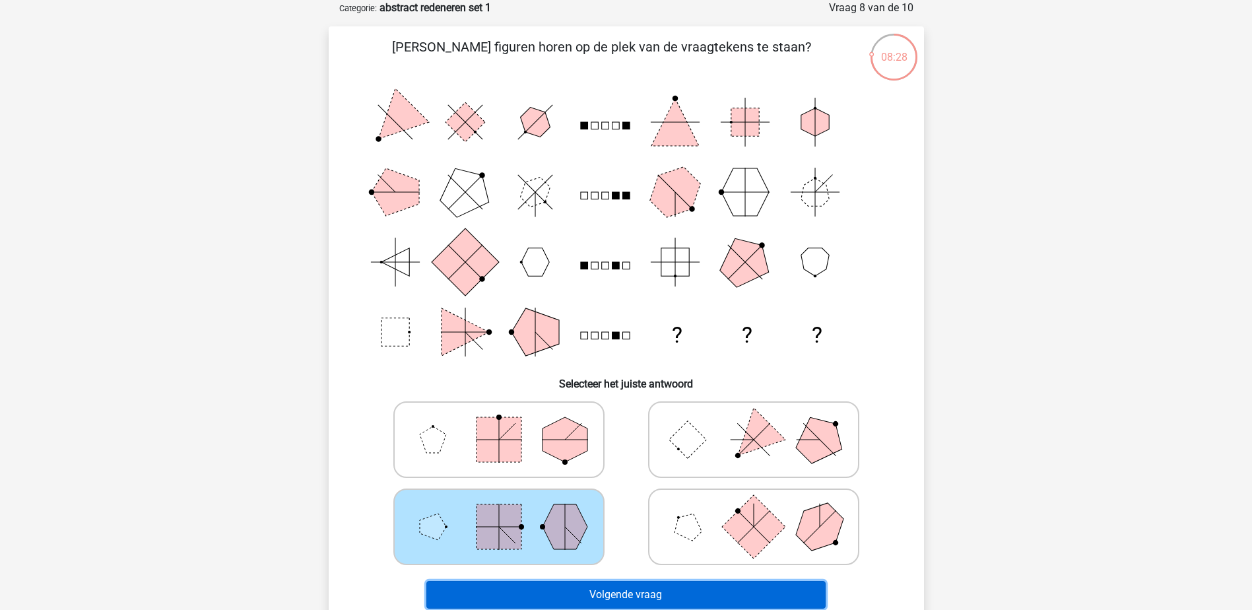
click at [631, 594] on button "Volgende vraag" at bounding box center [625, 595] width 399 height 28
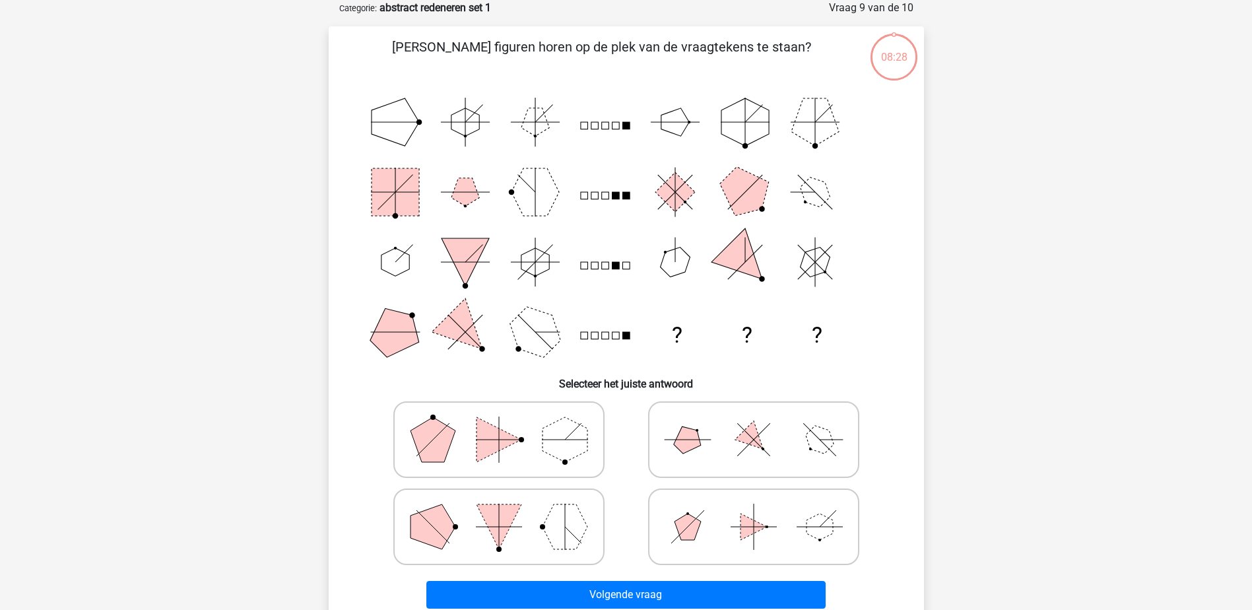
click at [697, 524] on polygon at bounding box center [687, 526] width 26 height 26
click at [753, 510] on input "radio" at bounding box center [757, 505] width 9 height 9
radio input "true"
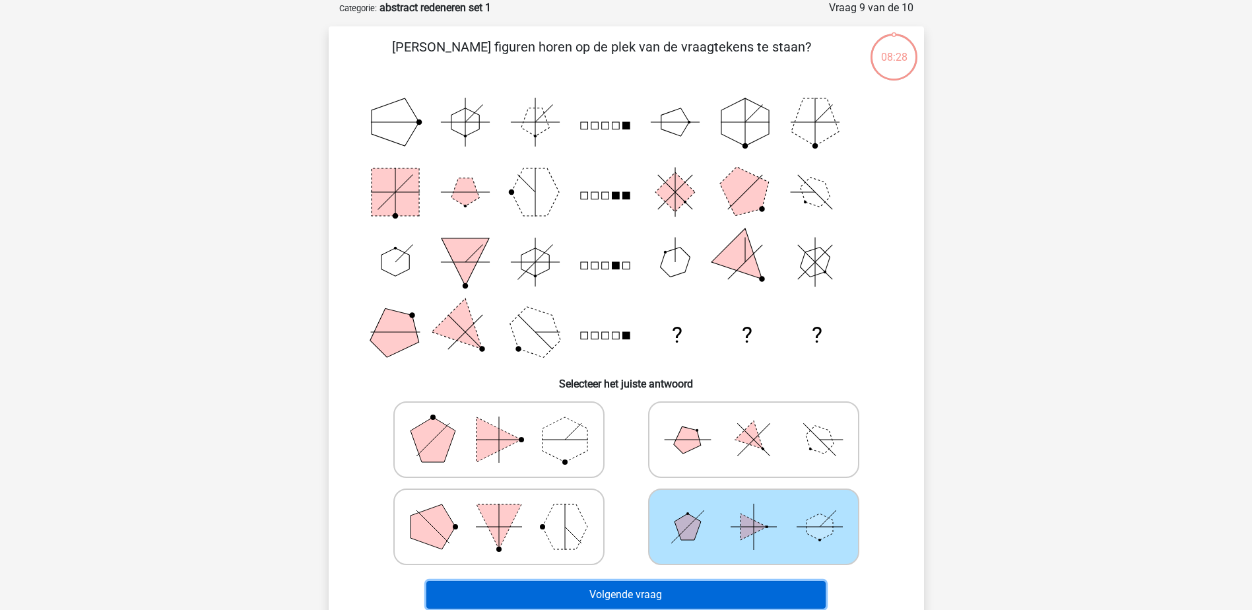
click at [650, 602] on button "Volgende vraag" at bounding box center [625, 595] width 399 height 28
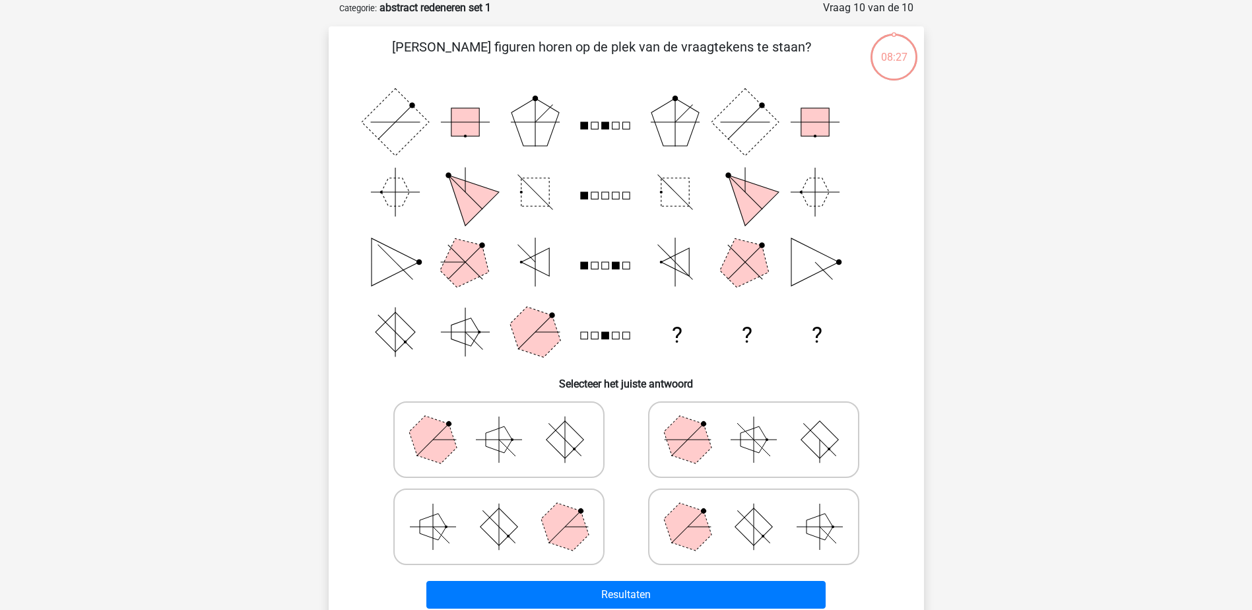
click at [531, 457] on icon at bounding box center [499, 439] width 198 height 66
click at [507, 423] on input "radio" at bounding box center [503, 418] width 9 height 9
radio input "true"
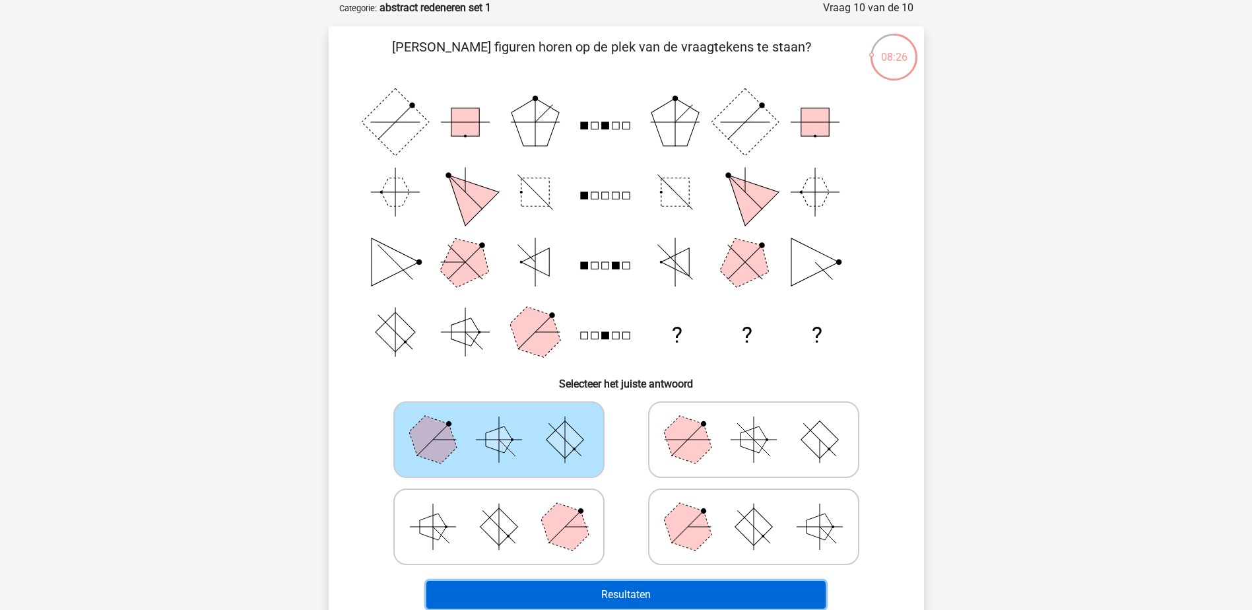
click at [621, 586] on button "Resultaten" at bounding box center [625, 595] width 399 height 28
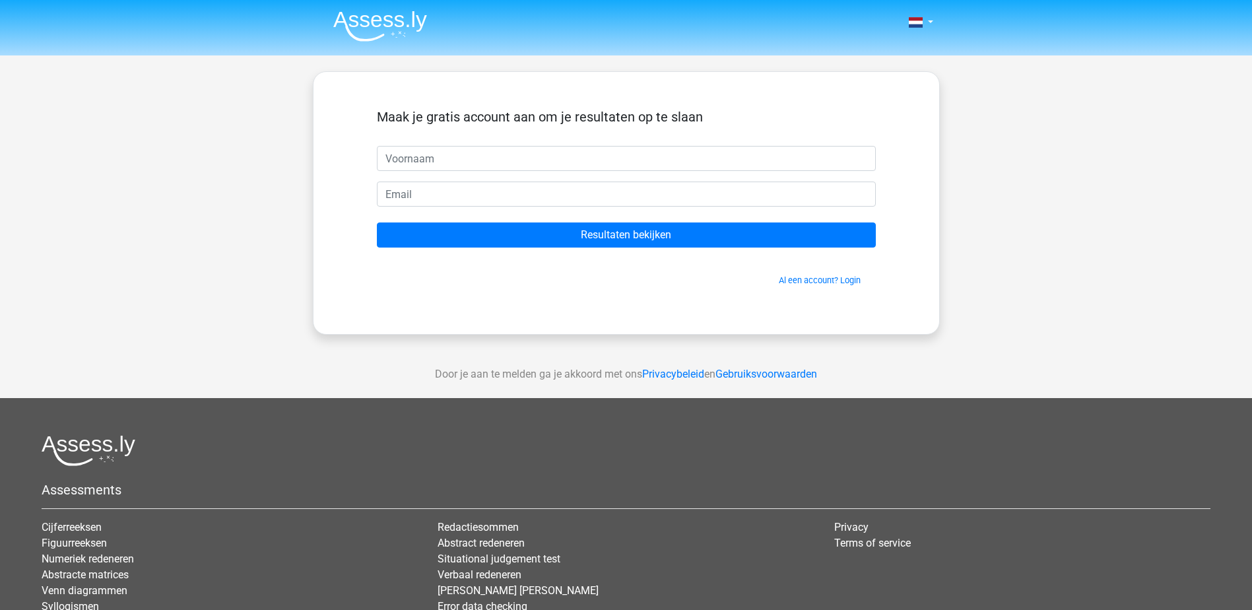
click at [443, 163] on input "text" at bounding box center [626, 158] width 499 height 25
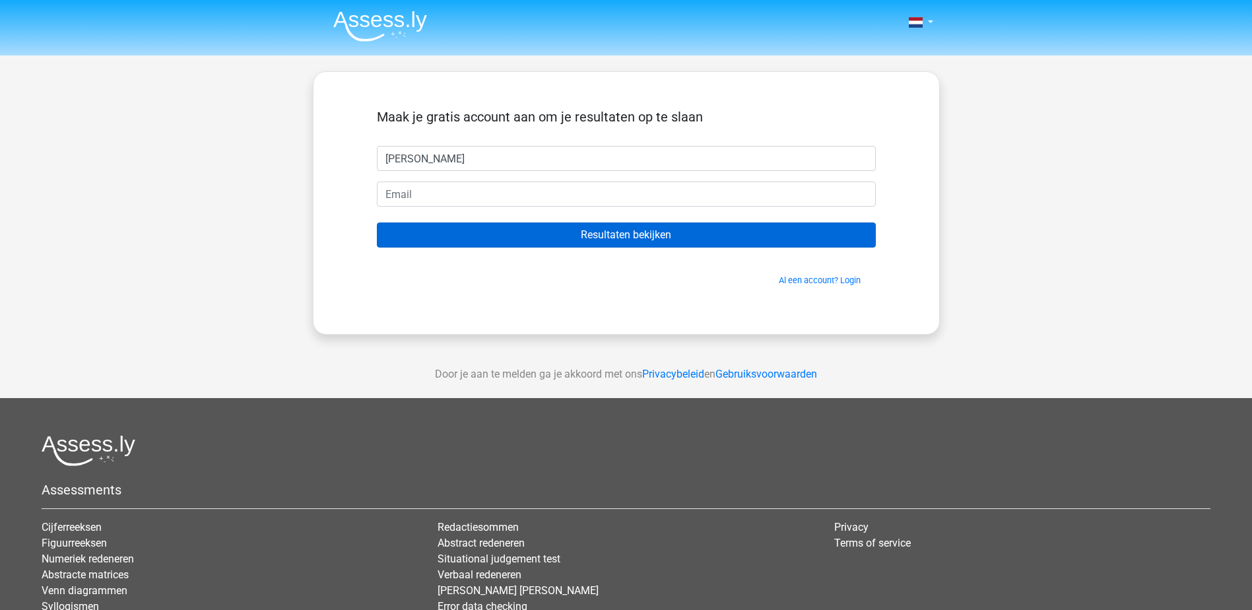
type input "[PERSON_NAME]"
type input "[PERSON_NAME][EMAIL_ADDRESS][DOMAIN_NAME]"
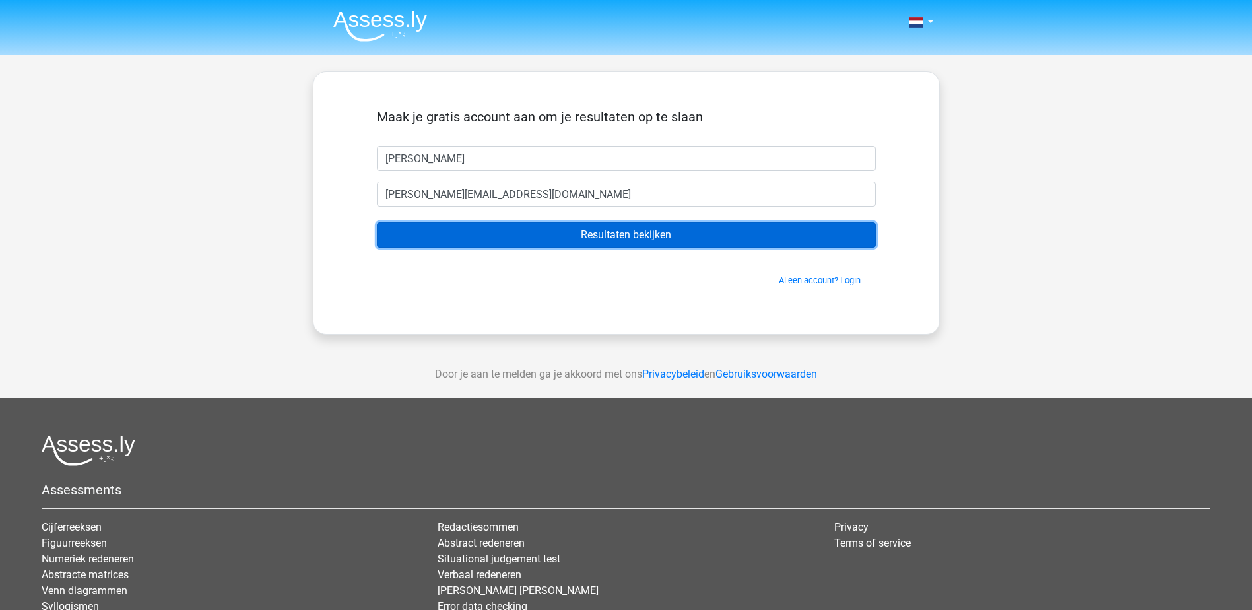
click at [643, 234] on input "Resultaten bekijken" at bounding box center [626, 234] width 499 height 25
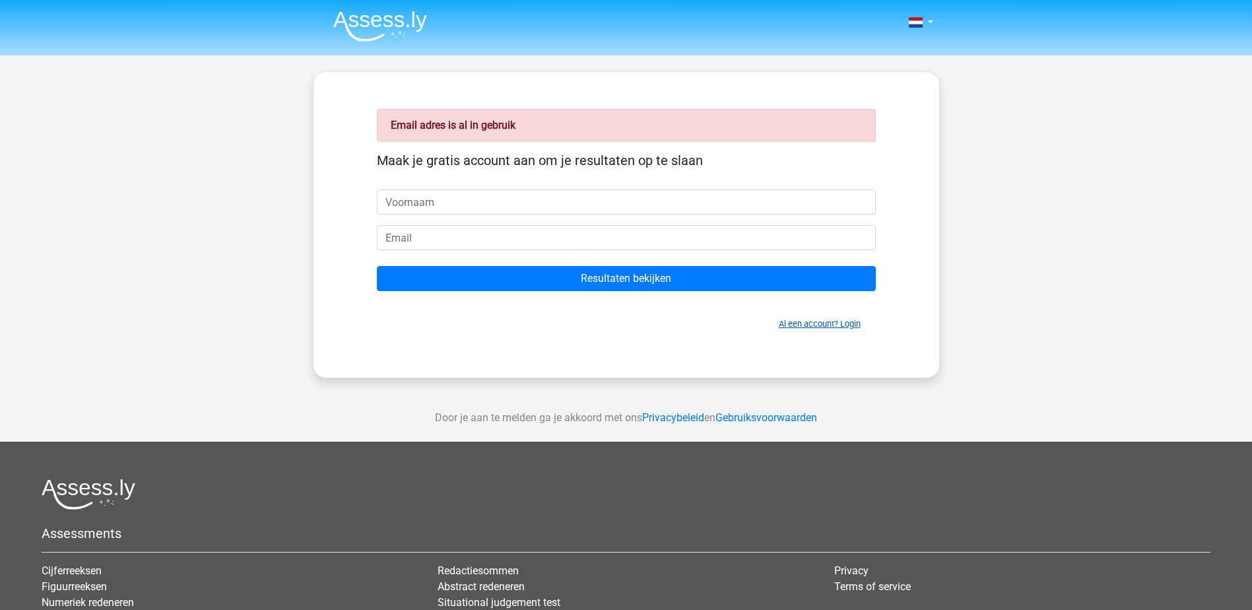
click at [798, 326] on link "Al een account? Login" at bounding box center [819, 324] width 82 height 10
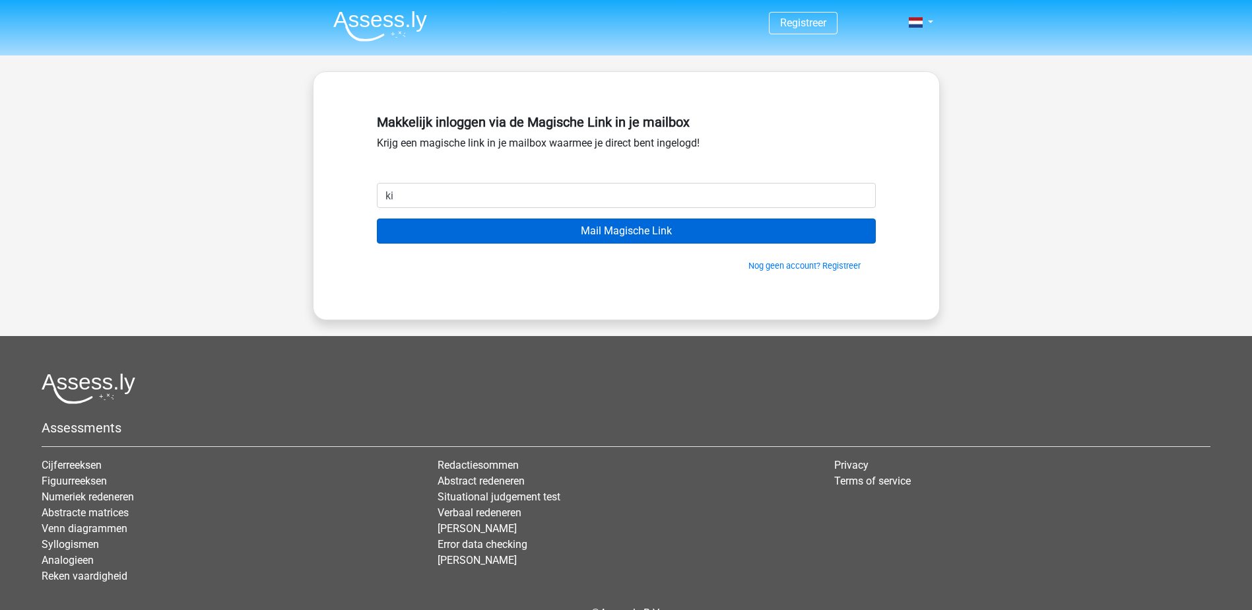
type input "[PERSON_NAME][EMAIL_ADDRESS][DOMAIN_NAME]"
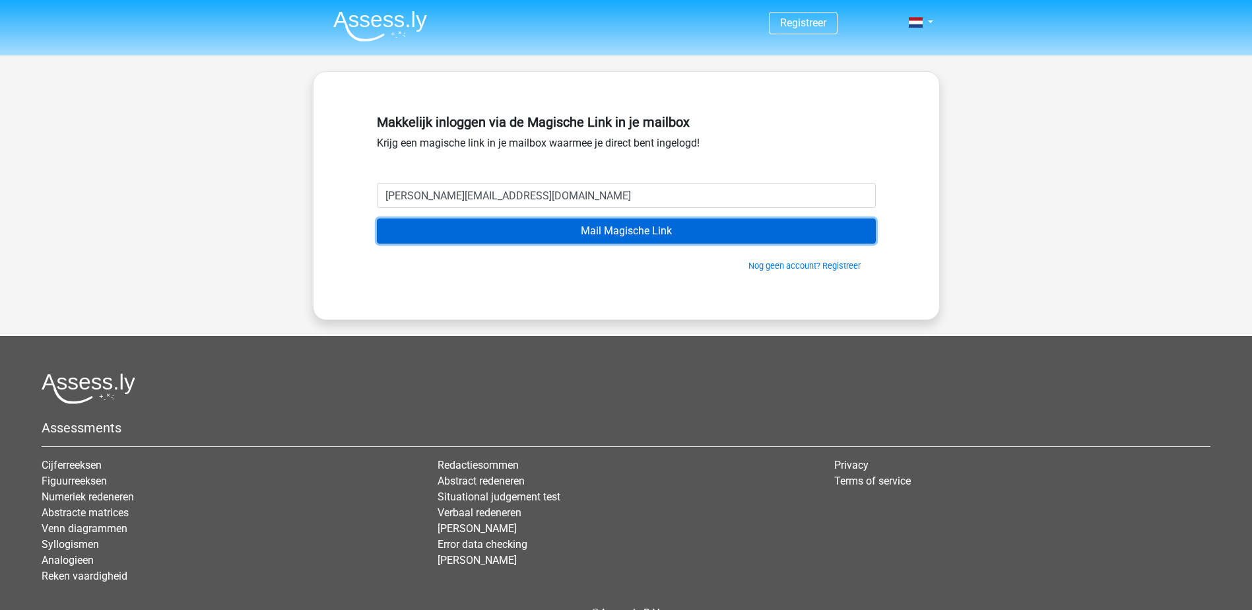
click at [652, 232] on input "Mail Magische Link" at bounding box center [626, 230] width 499 height 25
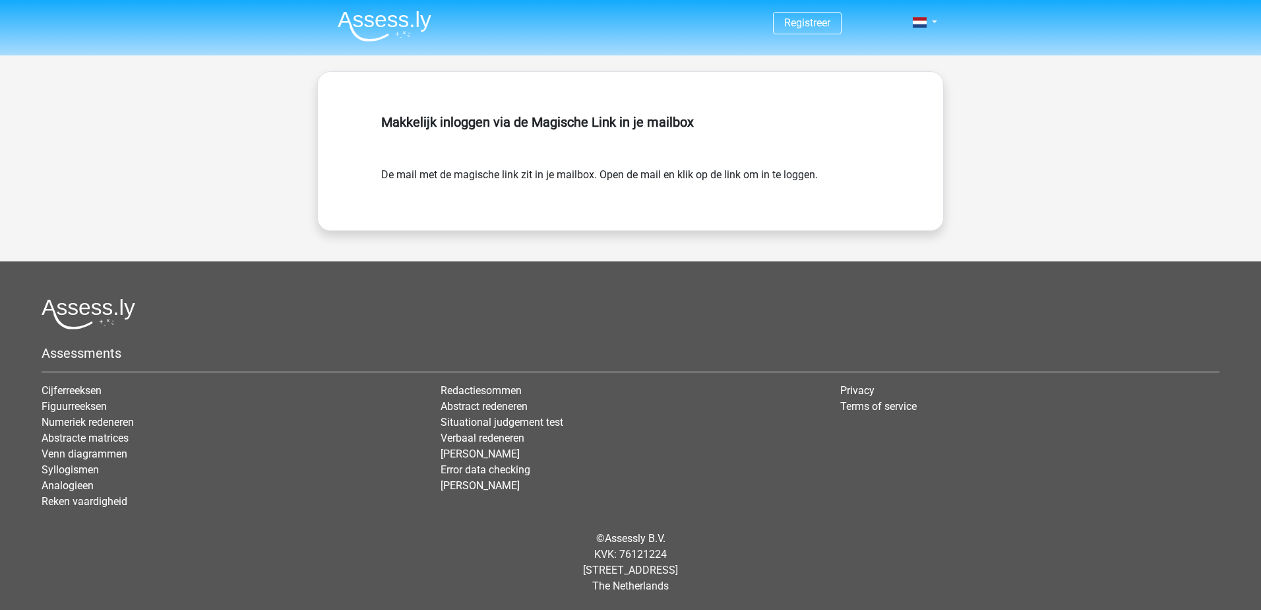
drag, startPoint x: 252, startPoint y: 107, endPoint x: 197, endPoint y: 7, distance: 114.0
click at [253, 105] on div "Registreer" at bounding box center [630, 297] width 1261 height 595
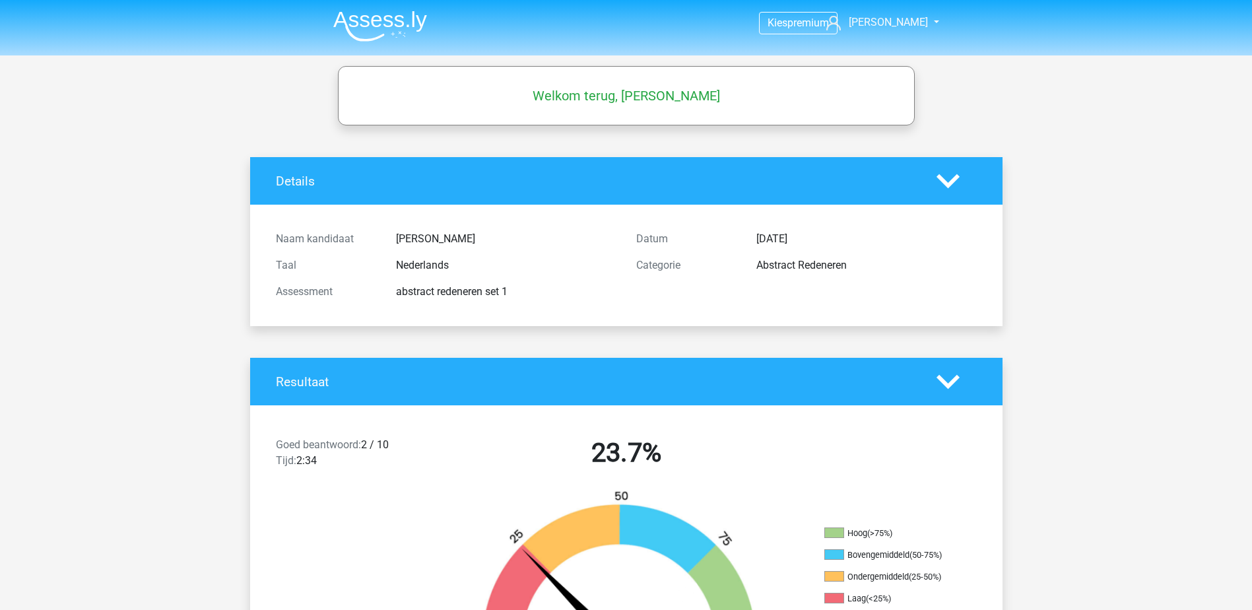
click at [372, 523] on div at bounding box center [344, 573] width 188 height 166
click at [906, 18] on span "[PERSON_NAME]" at bounding box center [887, 22] width 79 height 13
click at [430, 174] on h4 "Details" at bounding box center [596, 181] width 641 height 15
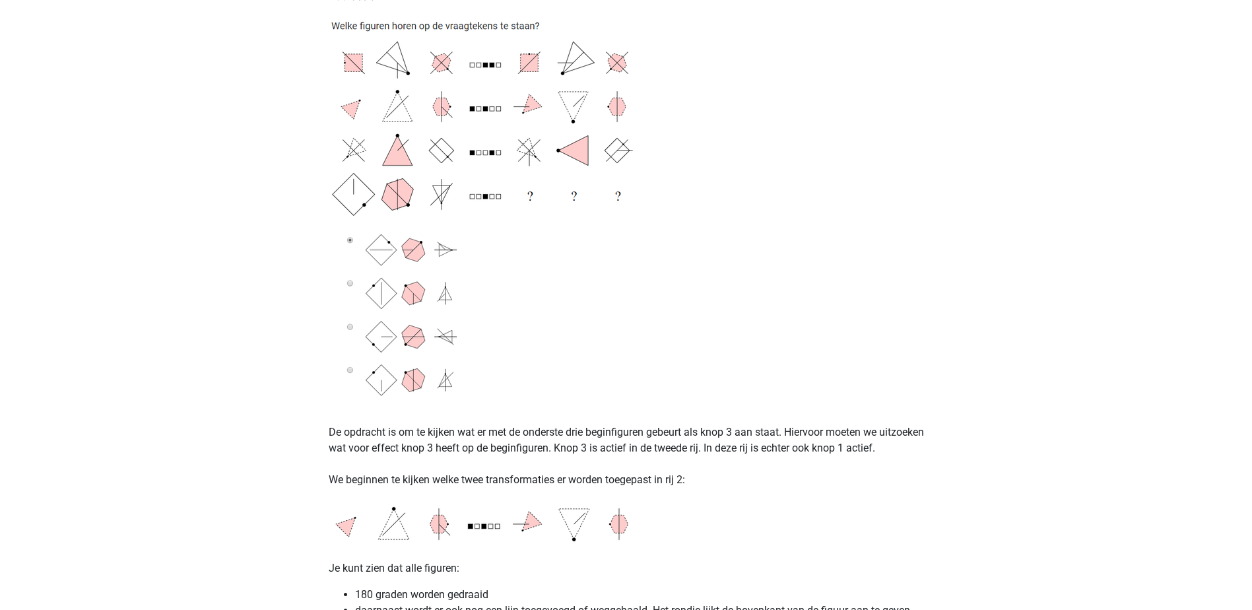
scroll to position [1649, 0]
